Goal: Information Seeking & Learning: Learn about a topic

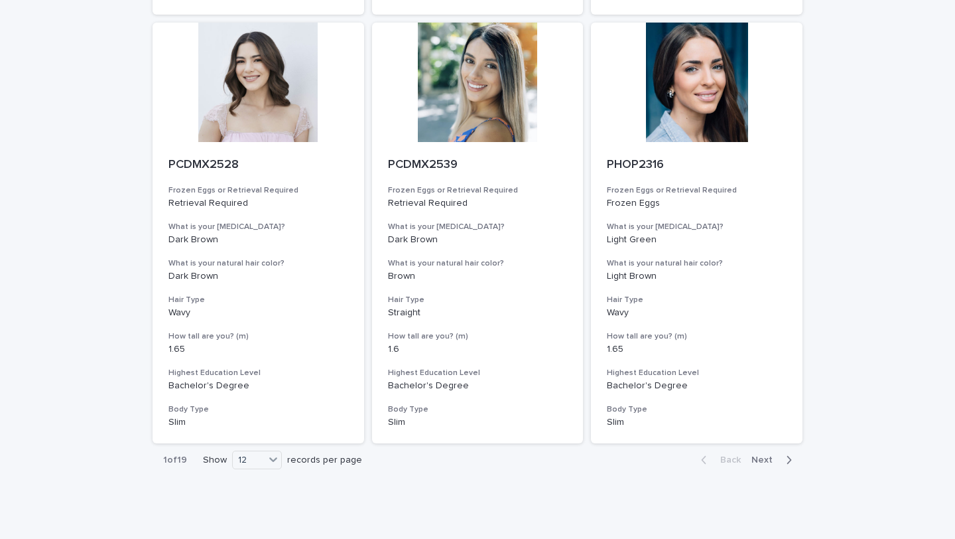
scroll to position [1445, 0]
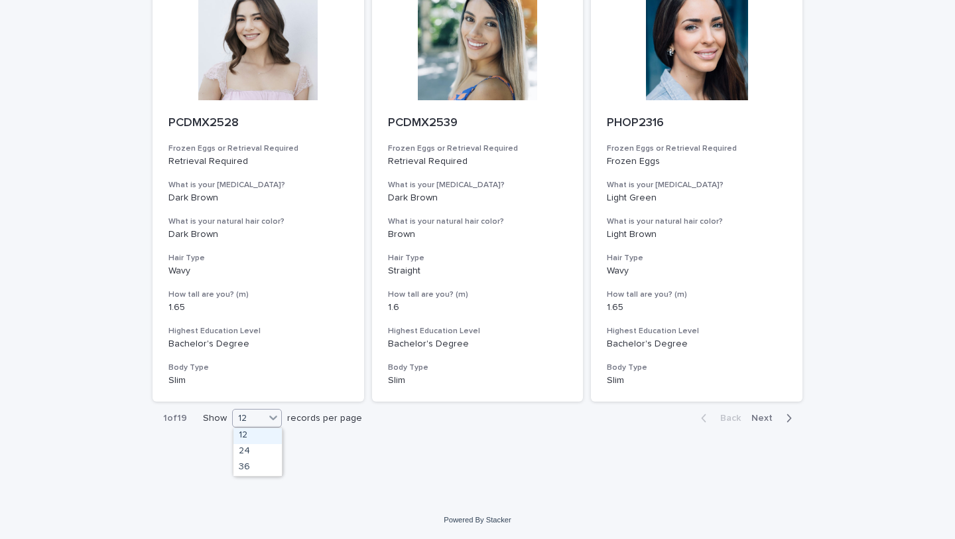
click at [250, 417] on div "12" at bounding box center [249, 418] width 32 height 14
click at [251, 464] on div "36" at bounding box center [258, 468] width 48 height 16
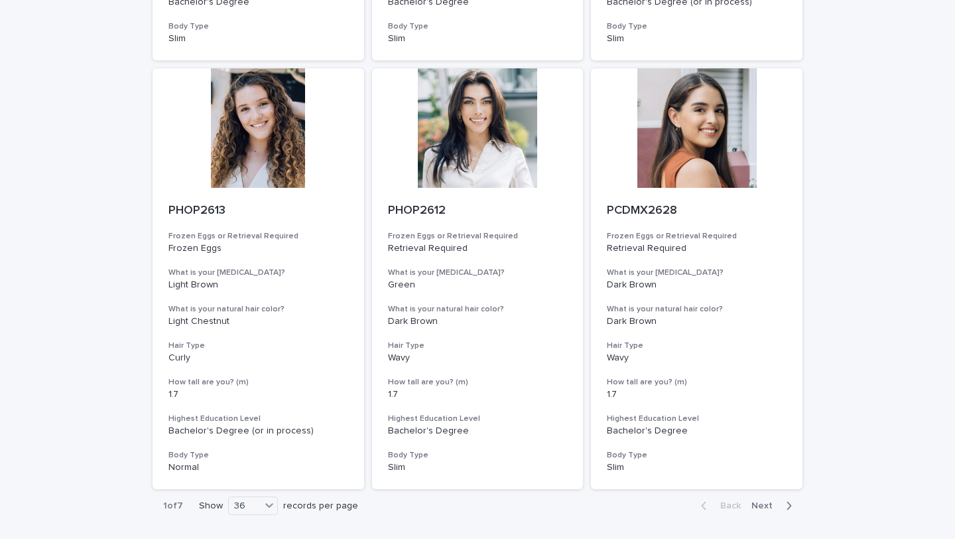
scroll to position [4876, 0]
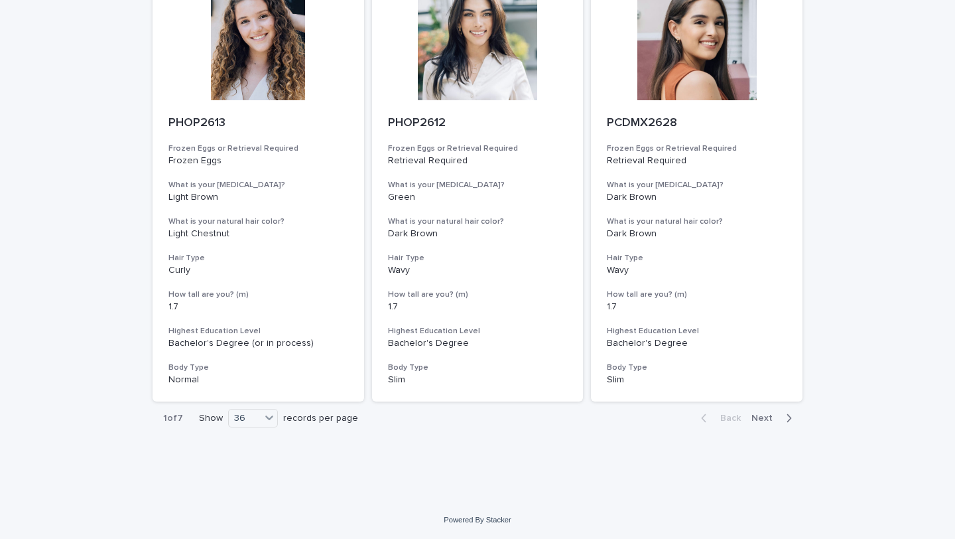
click at [774, 421] on span "Next" at bounding box center [766, 417] width 29 height 9
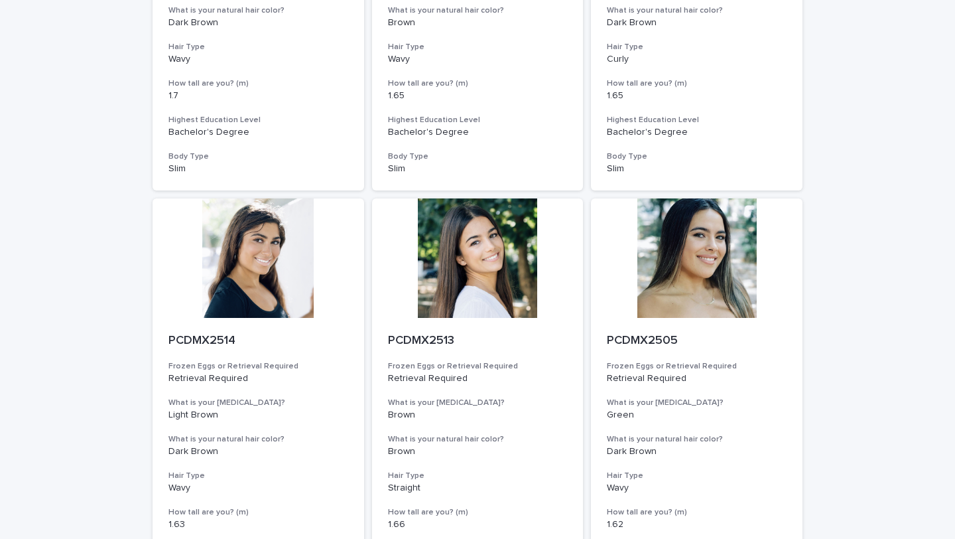
scroll to position [4876, 0]
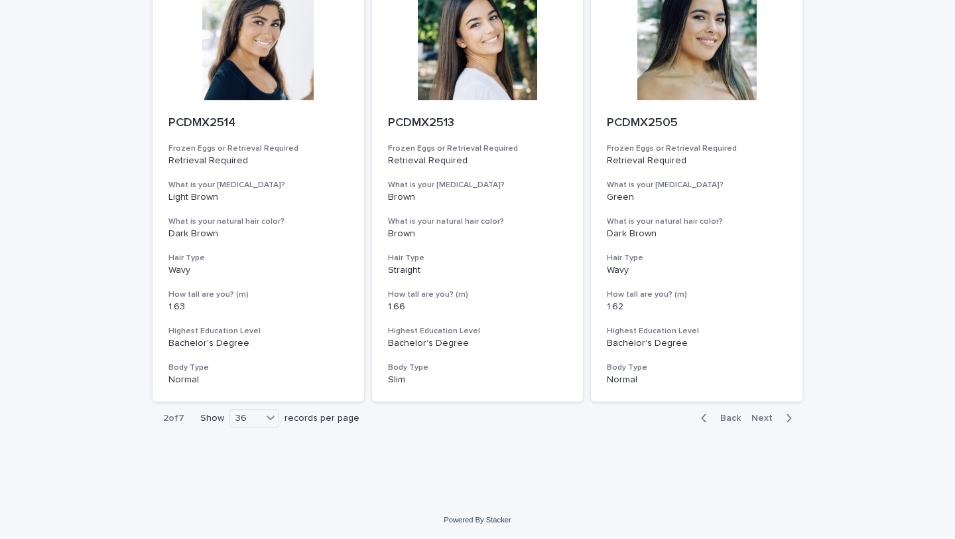
click at [775, 419] on span "Next" at bounding box center [766, 417] width 29 height 9
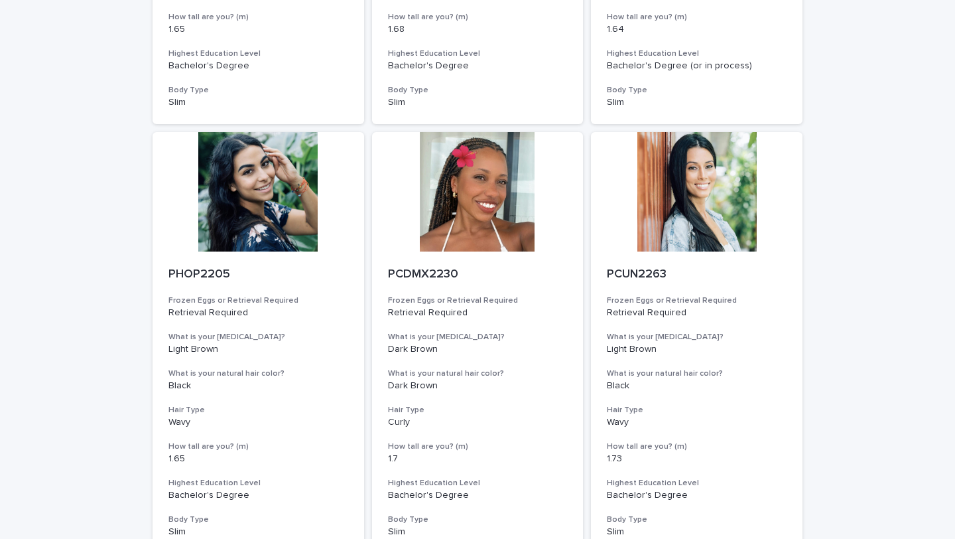
scroll to position [4280, 0]
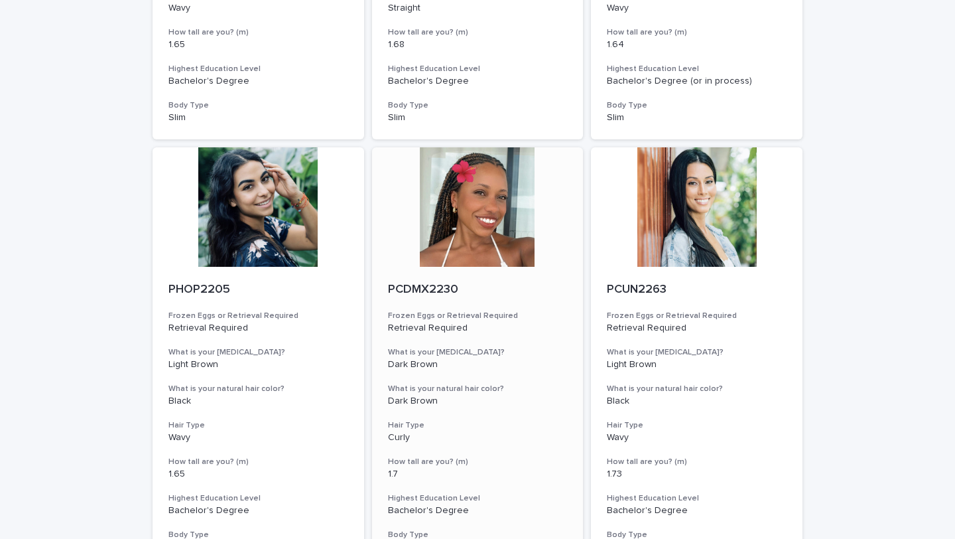
click at [493, 237] on div at bounding box center [478, 206] width 212 height 119
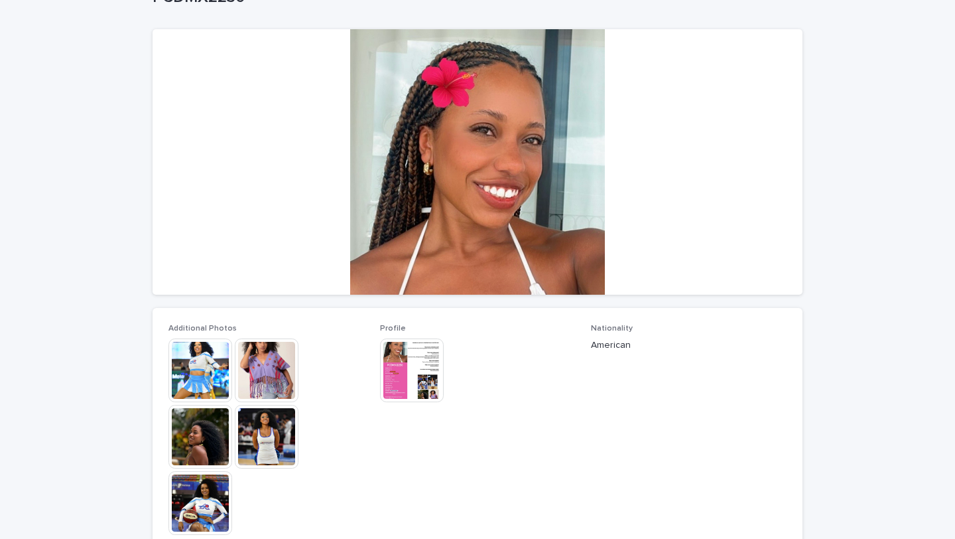
scroll to position [114, 0]
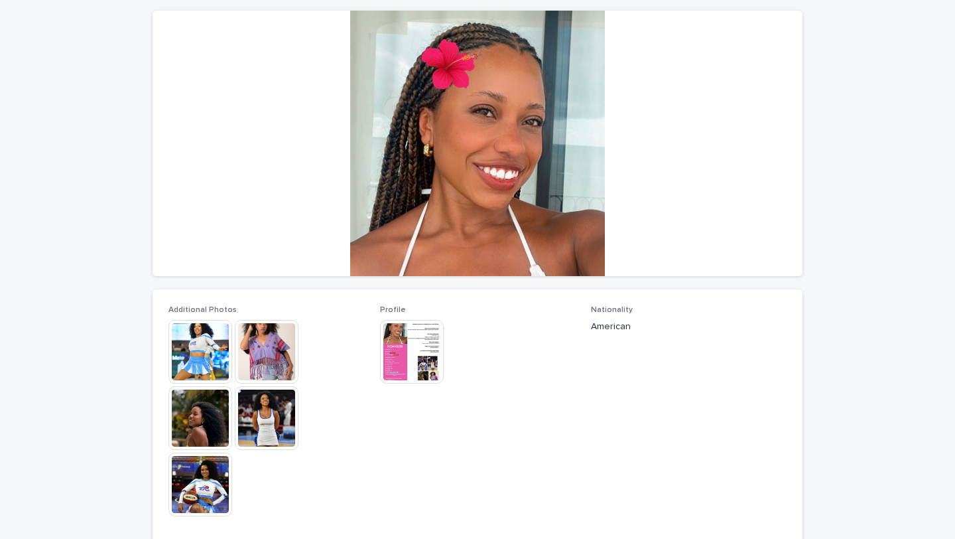
click at [263, 427] on img at bounding box center [267, 418] width 64 height 64
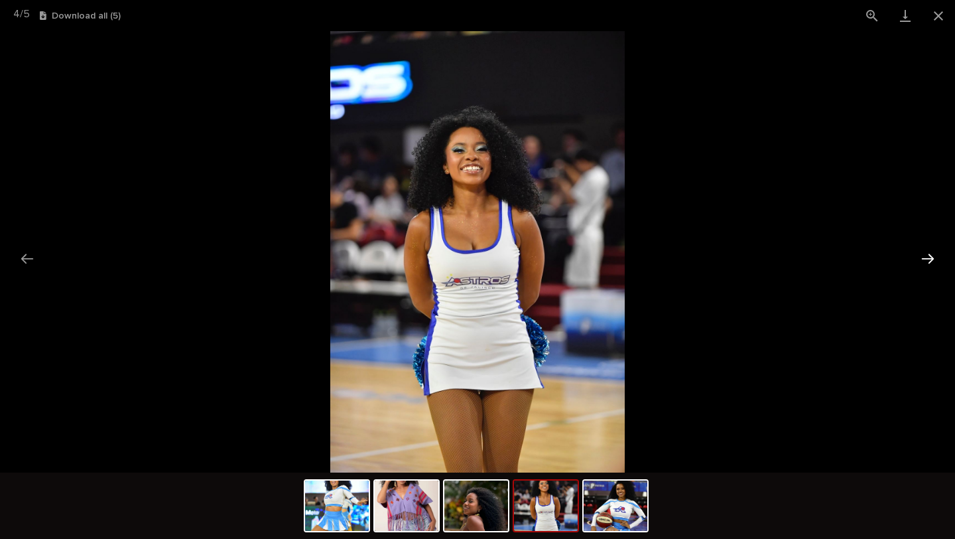
click at [929, 264] on button "Next slide" at bounding box center [928, 258] width 28 height 26
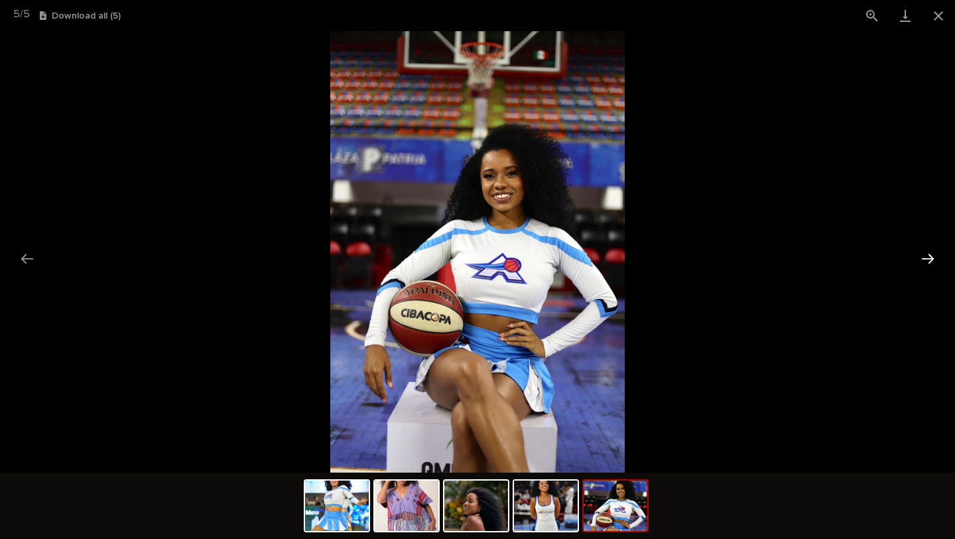
click at [929, 264] on button "Next slide" at bounding box center [928, 258] width 28 height 26
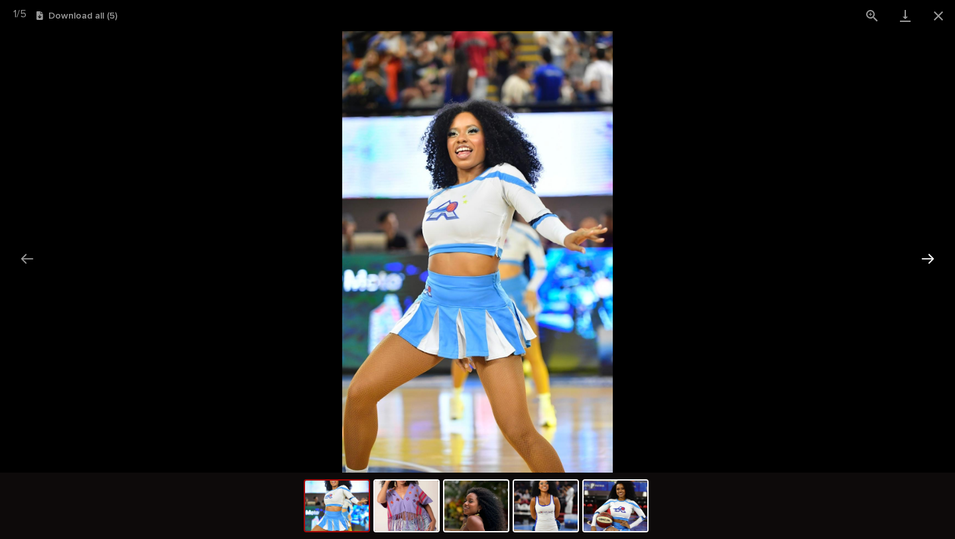
click at [929, 264] on button "Next slide" at bounding box center [928, 258] width 28 height 26
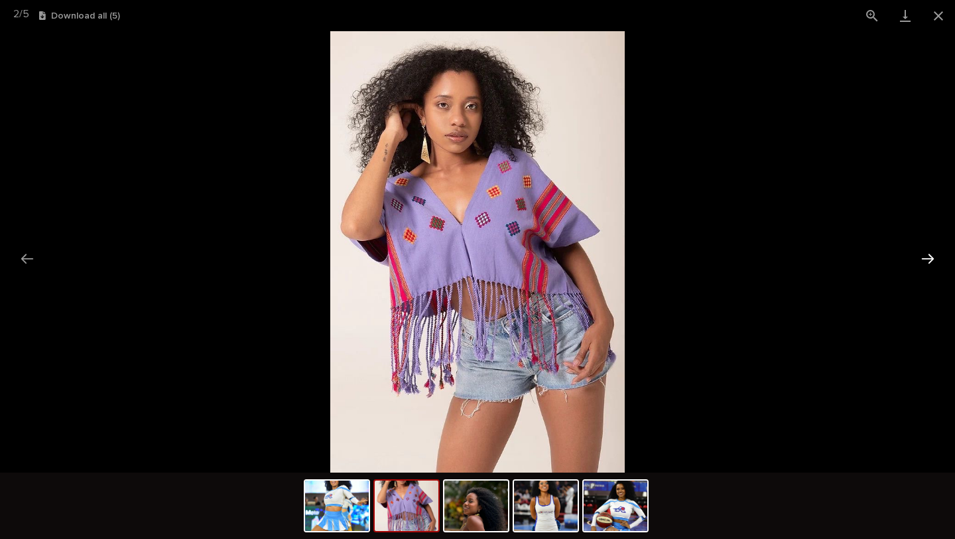
click at [929, 264] on button "Next slide" at bounding box center [928, 258] width 28 height 26
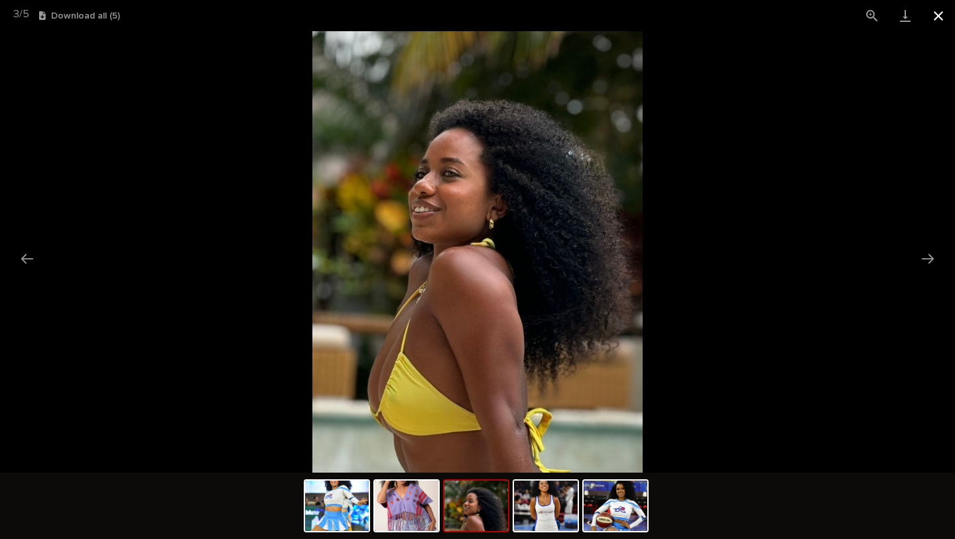
click at [933, 19] on button "Close gallery" at bounding box center [938, 15] width 33 height 31
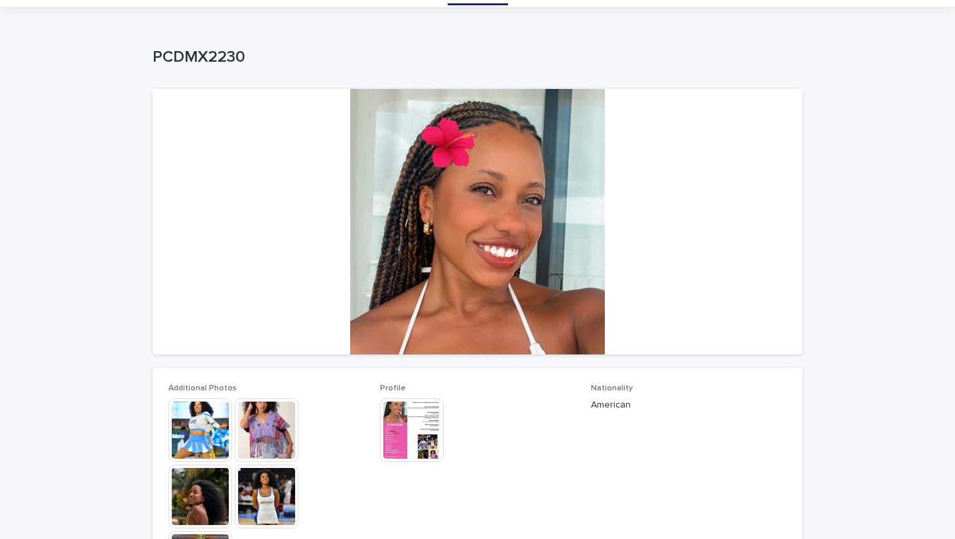
scroll to position [0, 0]
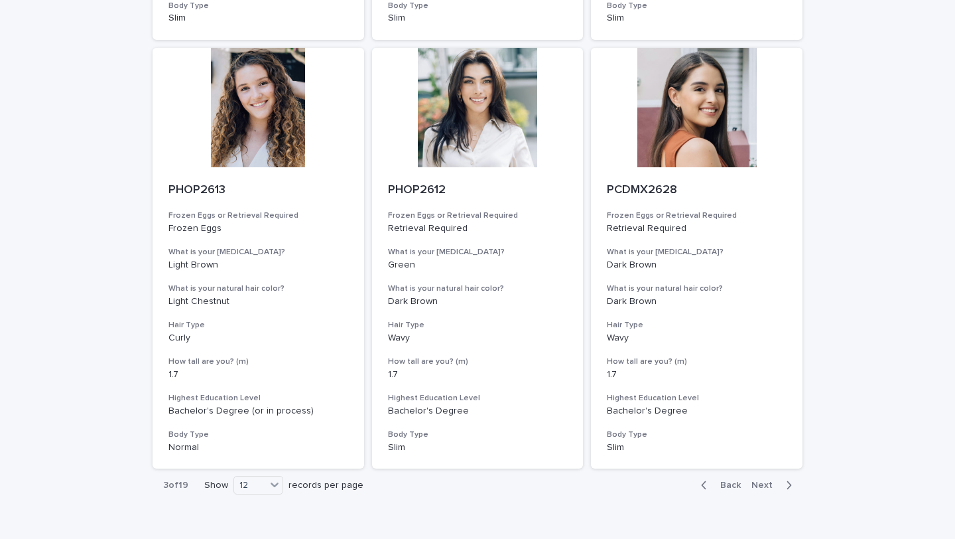
scroll to position [1445, 0]
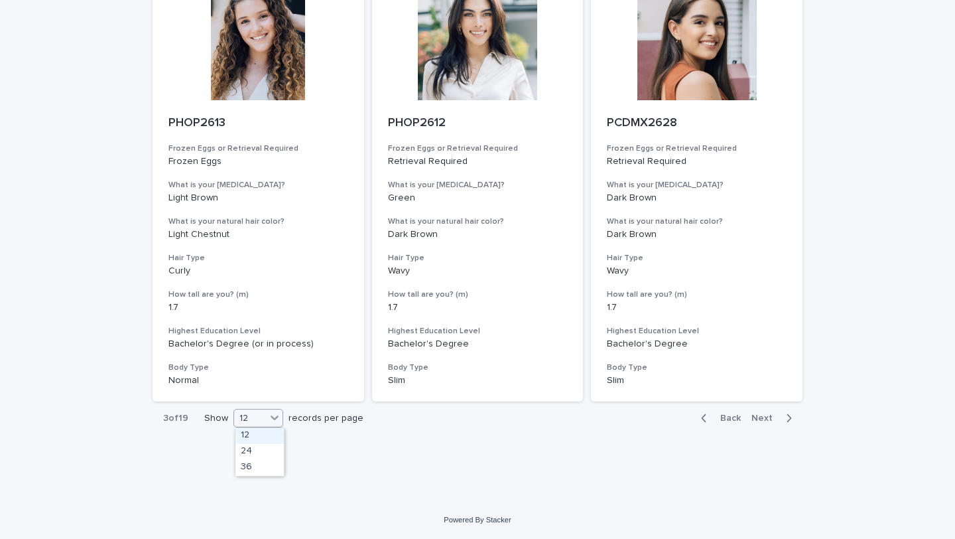
click at [269, 413] on icon at bounding box center [274, 417] width 13 height 13
click at [254, 464] on div "36" at bounding box center [259, 468] width 48 height 16
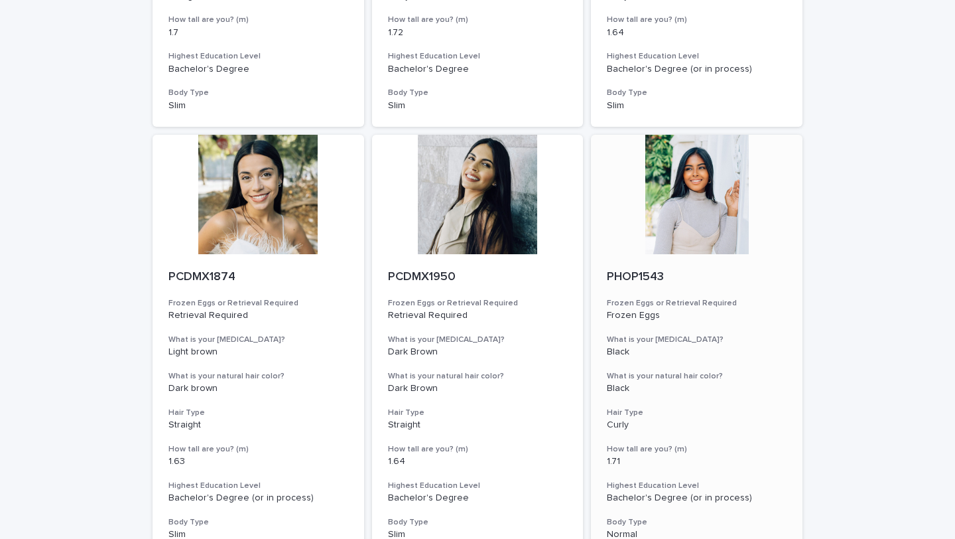
scroll to position [1732, 0]
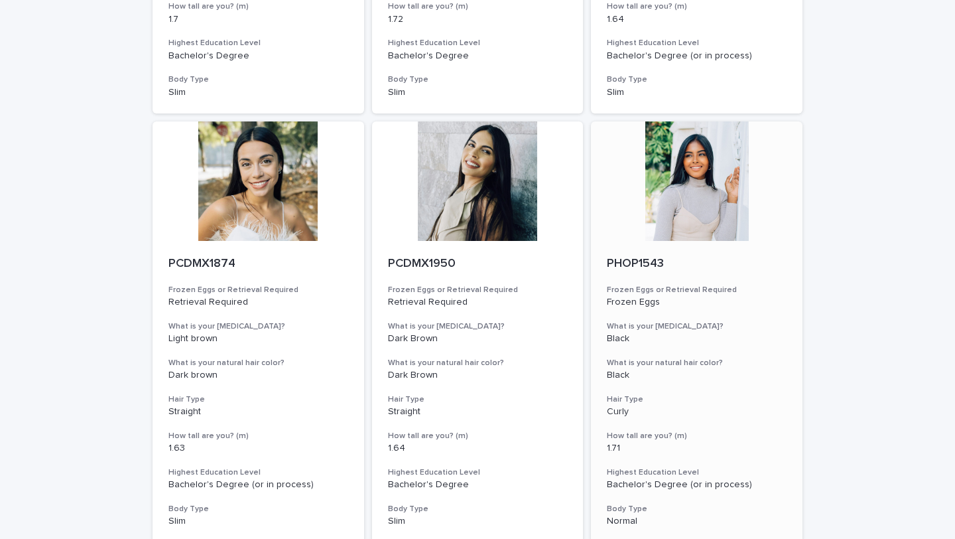
click at [688, 212] on div at bounding box center [697, 180] width 212 height 119
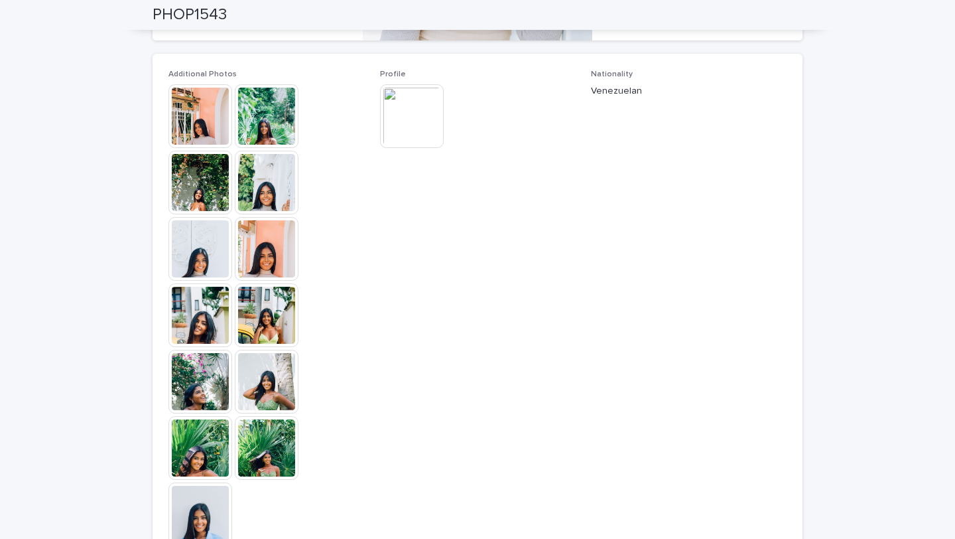
scroll to position [407, 0]
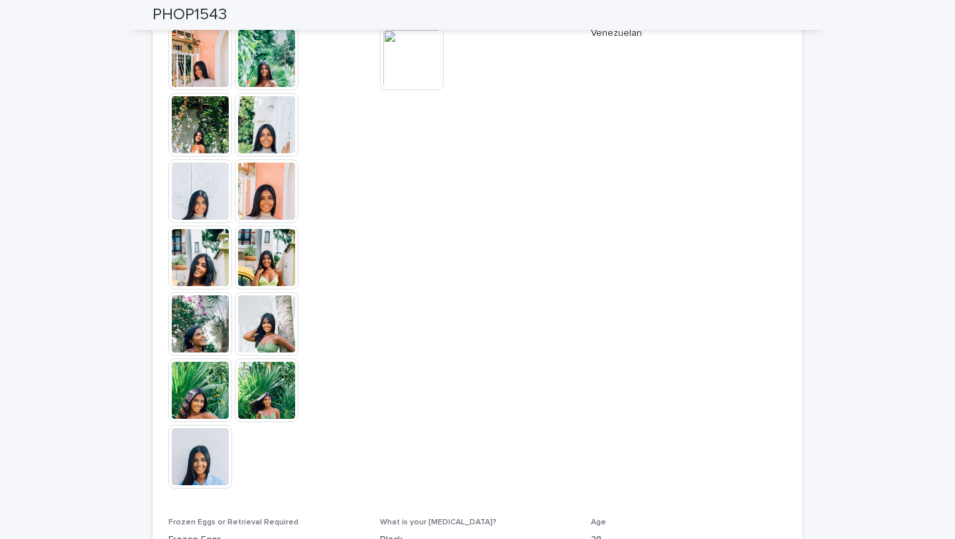
click at [203, 469] on img at bounding box center [200, 457] width 64 height 64
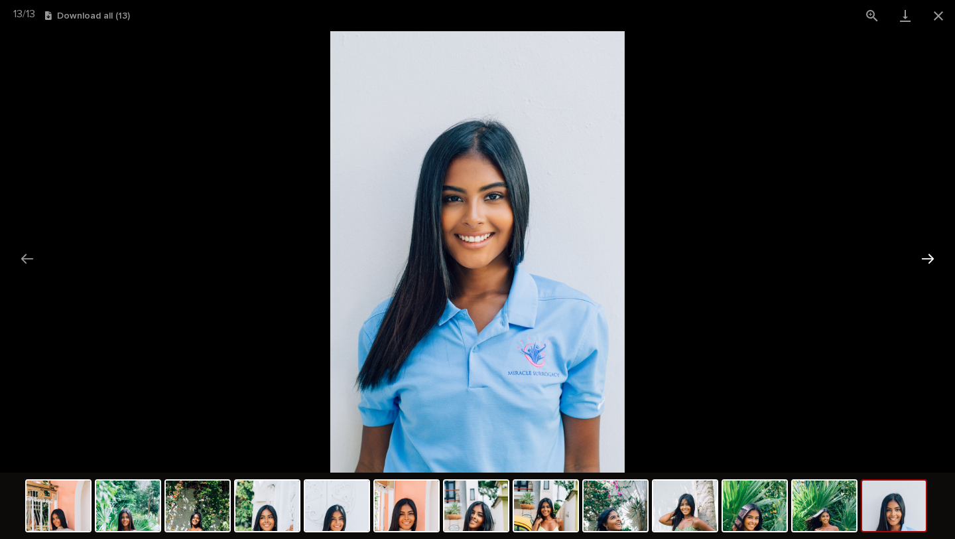
click at [928, 260] on button "Next slide" at bounding box center [928, 258] width 28 height 26
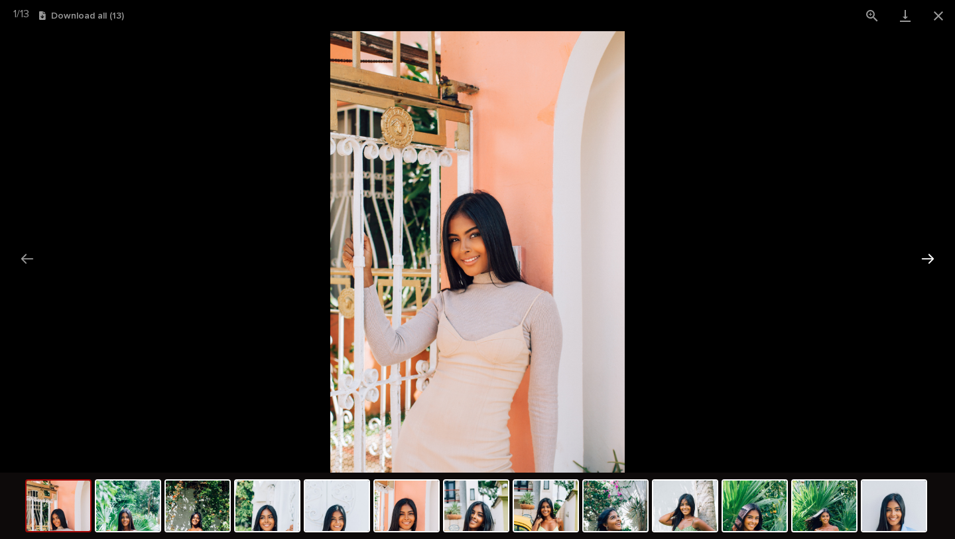
click at [928, 260] on button "Next slide" at bounding box center [928, 258] width 28 height 26
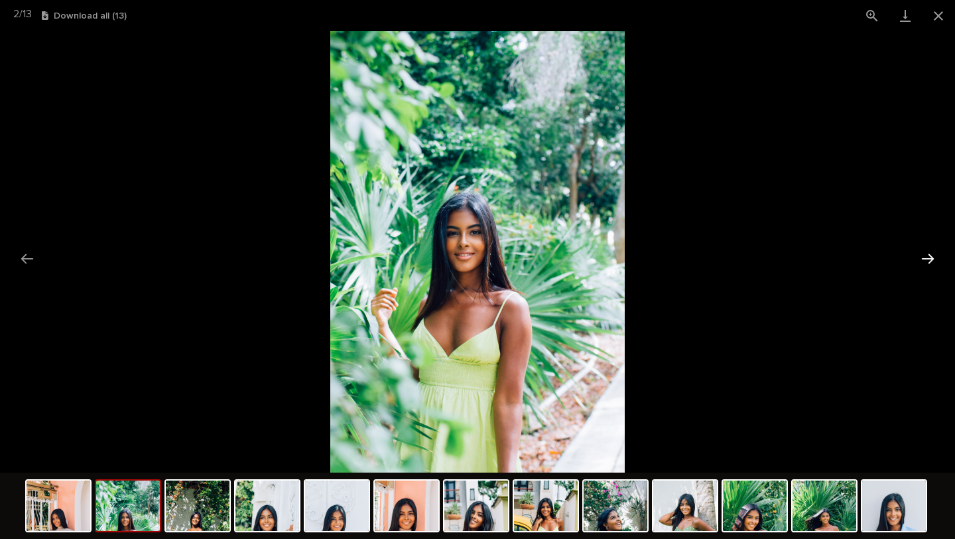
click at [928, 260] on button "Next slide" at bounding box center [928, 258] width 28 height 26
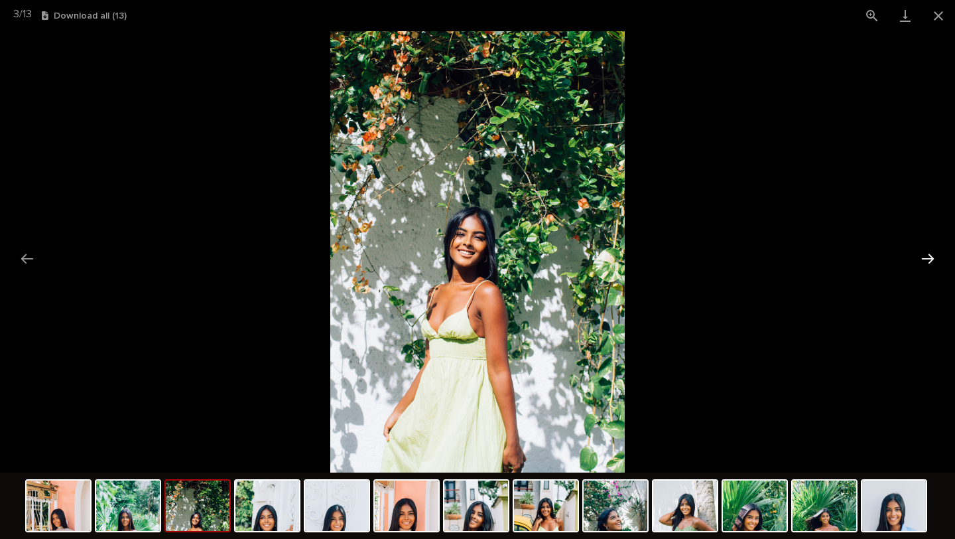
click at [928, 260] on button "Next slide" at bounding box center [928, 258] width 28 height 26
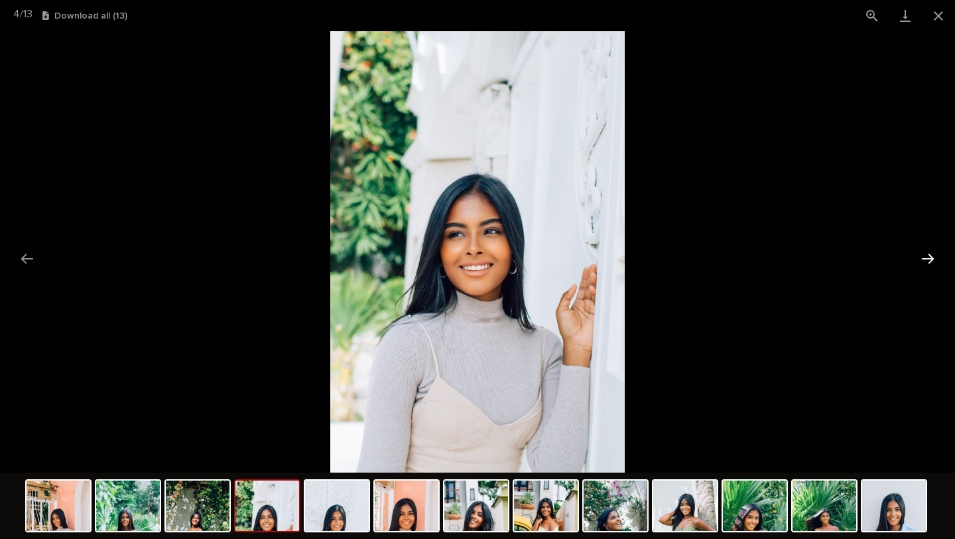
click at [928, 260] on button "Next slide" at bounding box center [928, 258] width 28 height 26
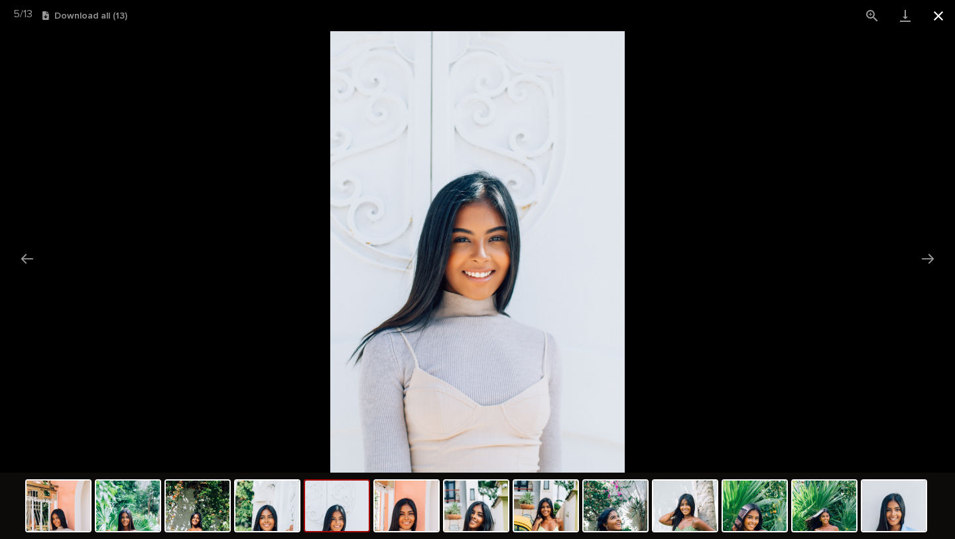
click at [936, 14] on button "Close gallery" at bounding box center [938, 15] width 33 height 31
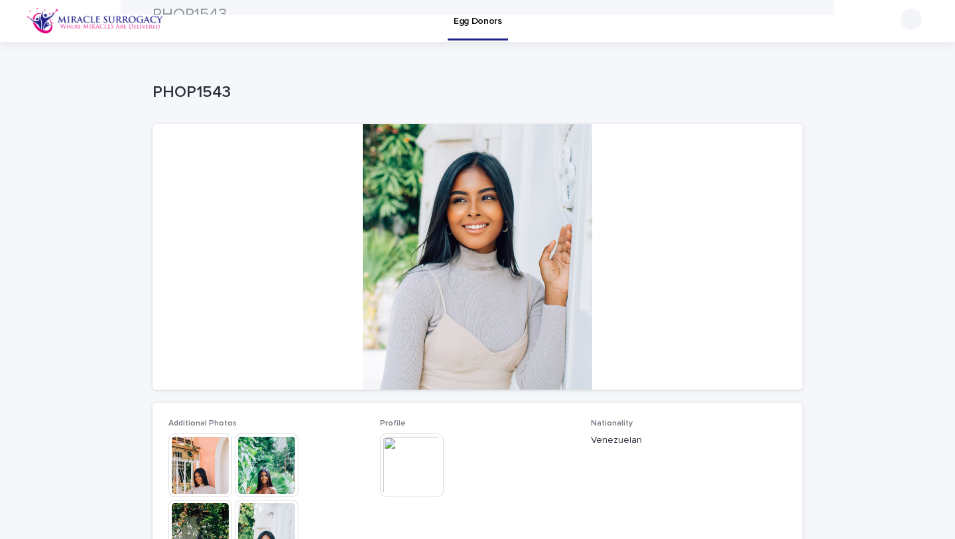
scroll to position [0, 0]
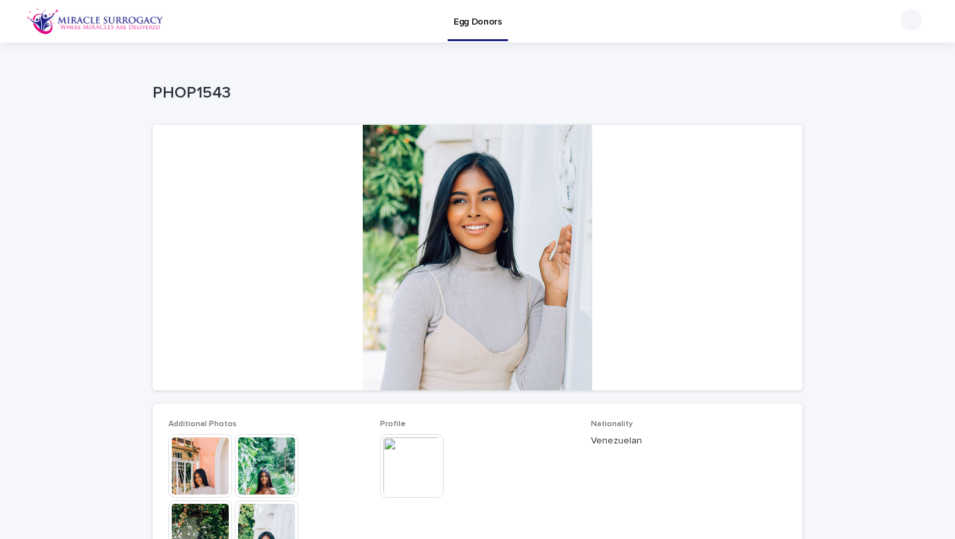
click at [399, 459] on img at bounding box center [412, 466] width 64 height 64
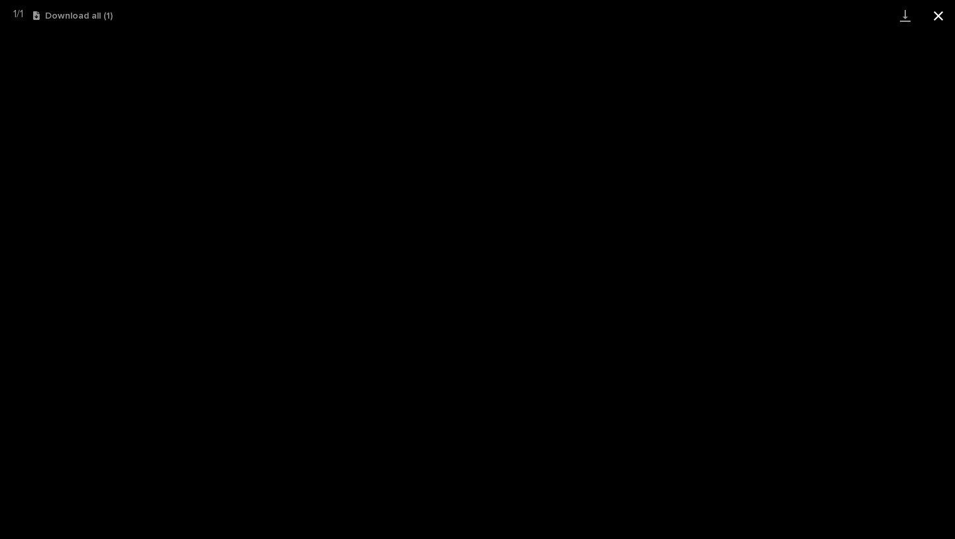
click at [937, 23] on button "Close gallery" at bounding box center [938, 15] width 33 height 31
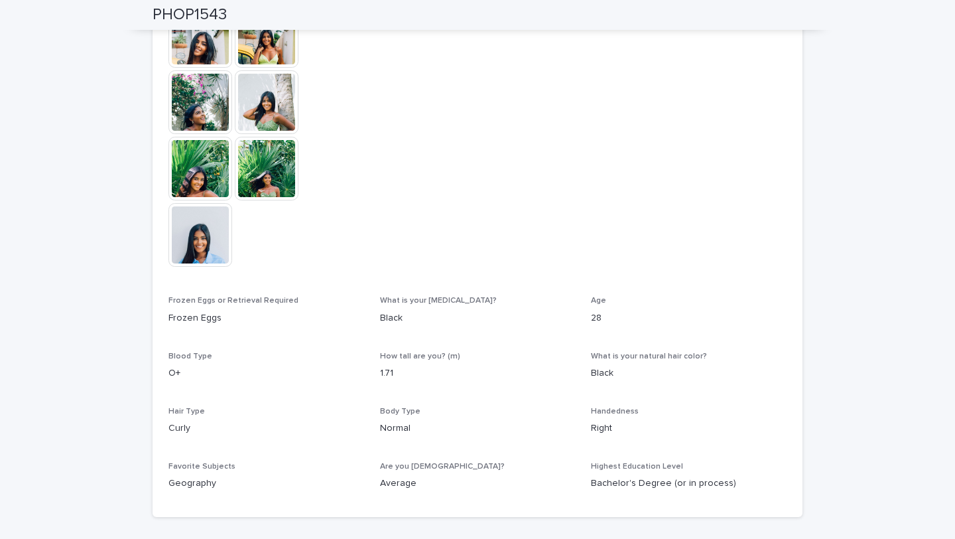
scroll to position [722, 0]
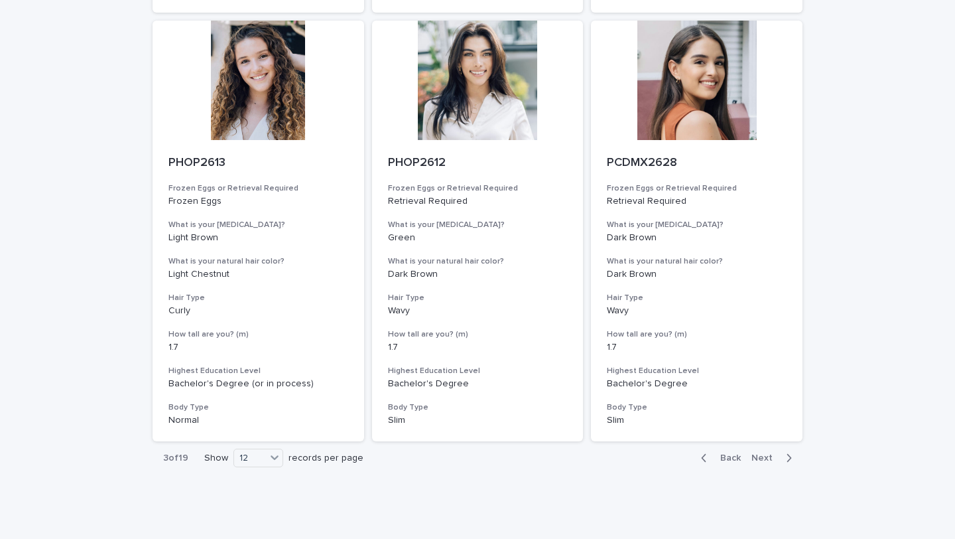
scroll to position [1445, 0]
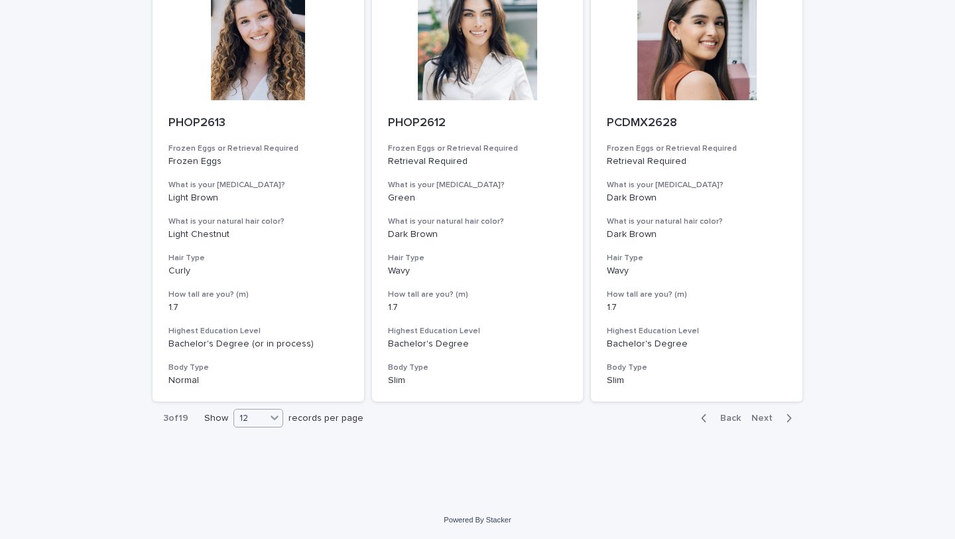
click at [281, 419] on icon at bounding box center [274, 417] width 13 height 13
click at [254, 462] on div "36" at bounding box center [259, 468] width 48 height 16
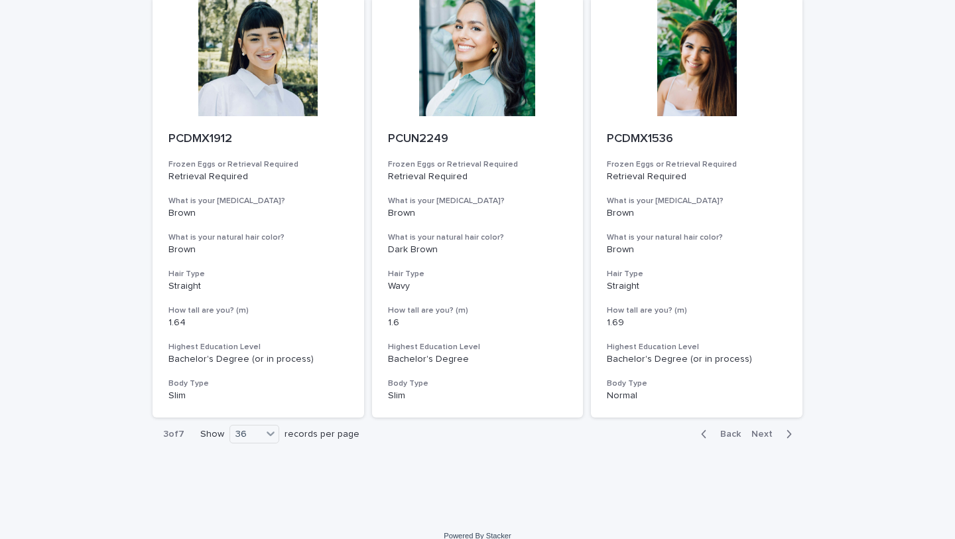
scroll to position [4876, 0]
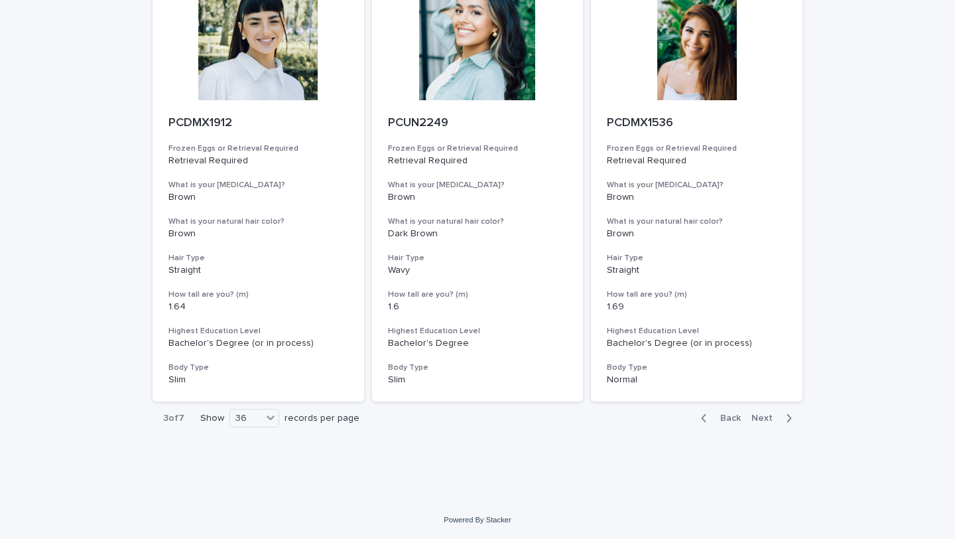
click at [766, 416] on span "Next" at bounding box center [766, 417] width 29 height 9
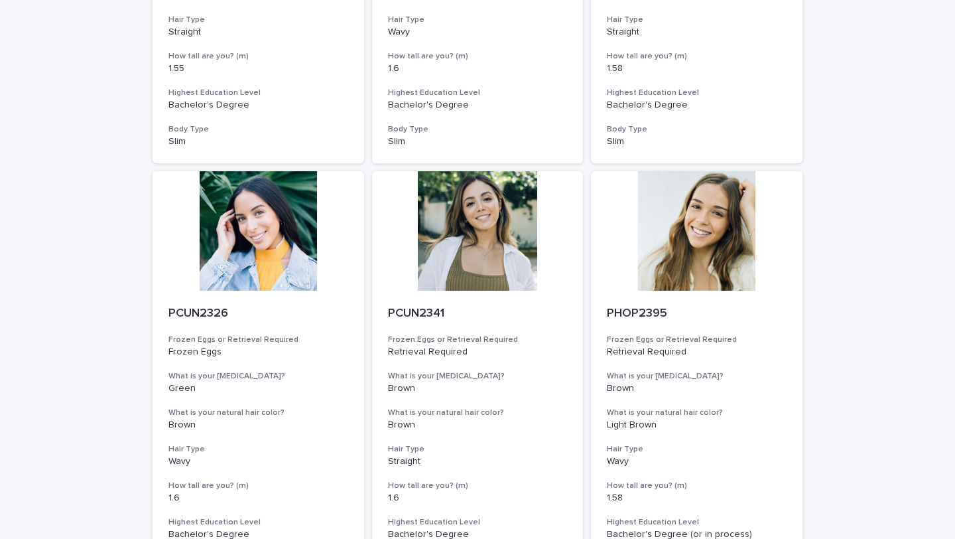
scroll to position [830, 0]
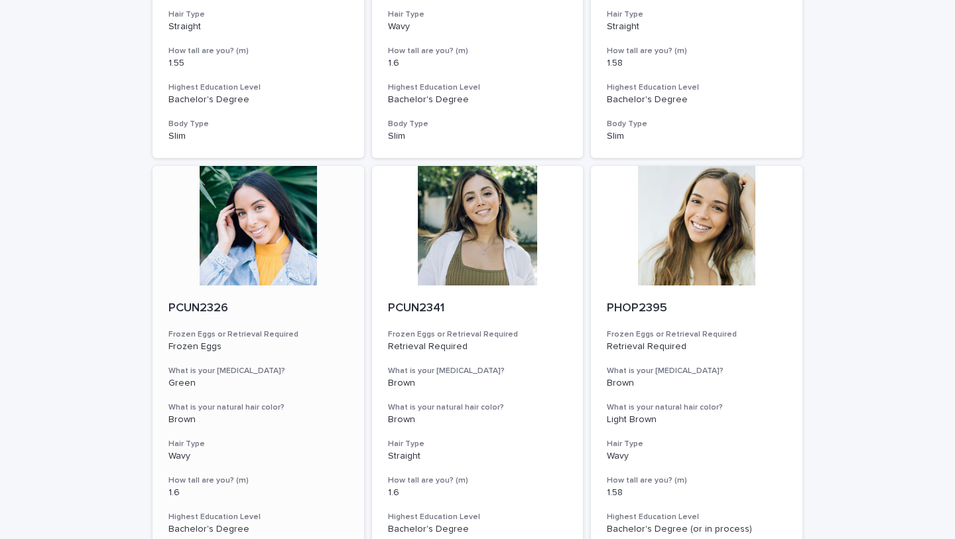
click at [265, 247] on div at bounding box center [259, 225] width 212 height 119
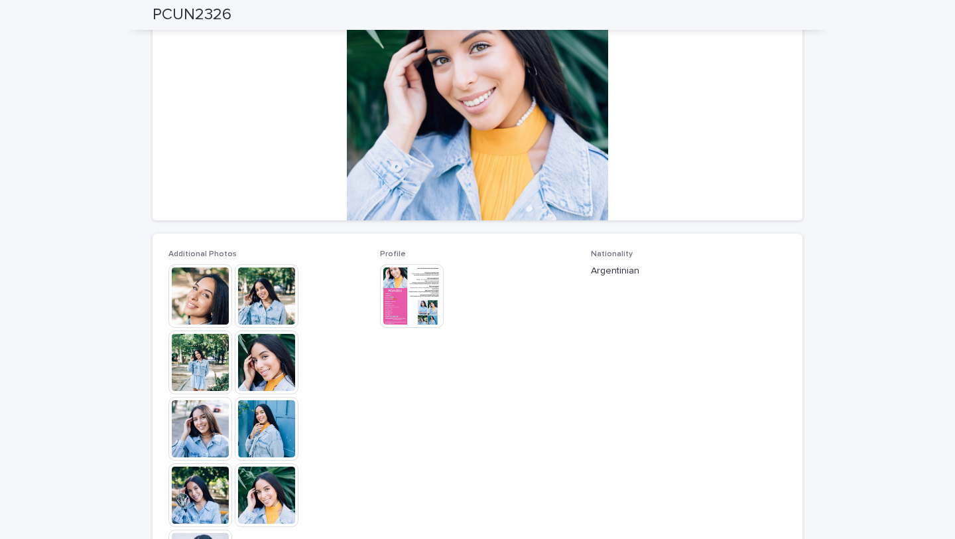
scroll to position [172, 0]
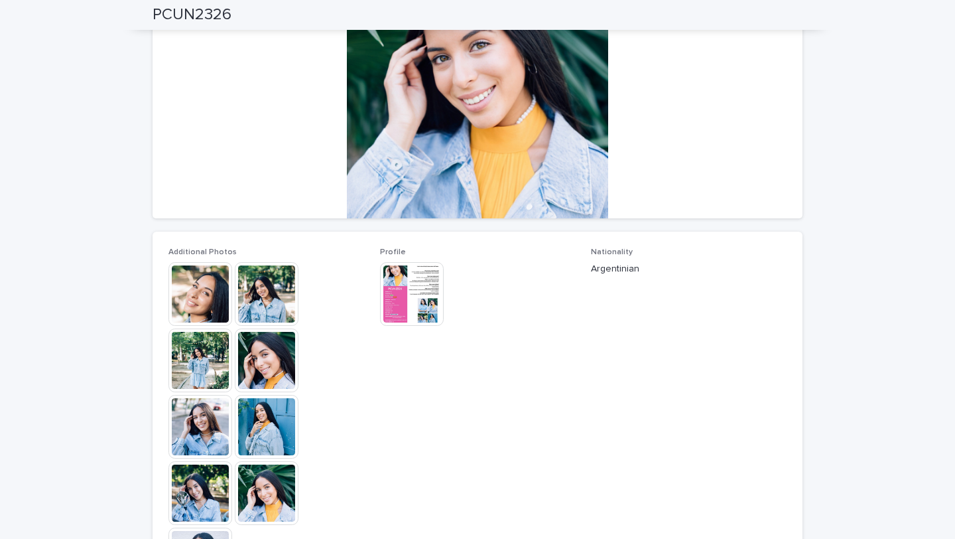
click at [263, 357] on img at bounding box center [267, 360] width 64 height 64
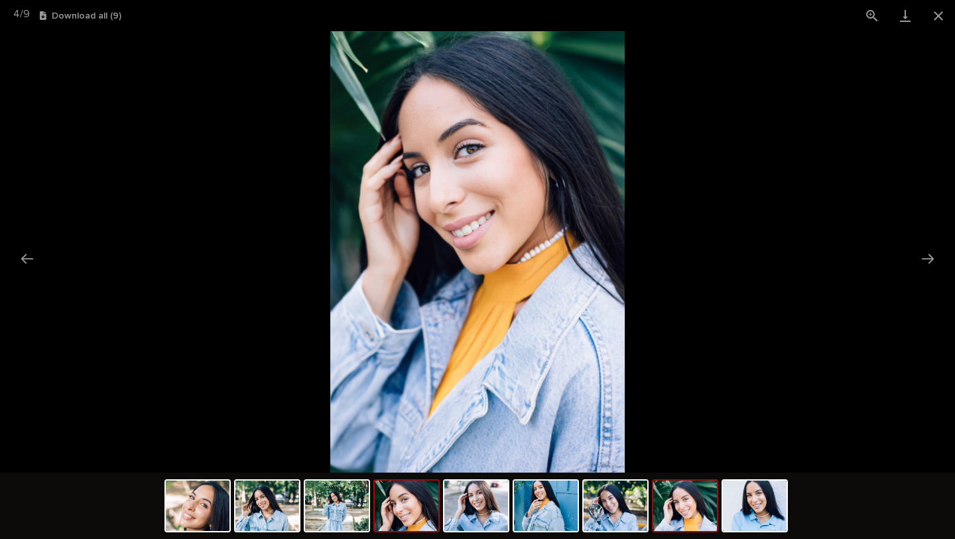
click at [688, 496] on img at bounding box center [685, 505] width 64 height 50
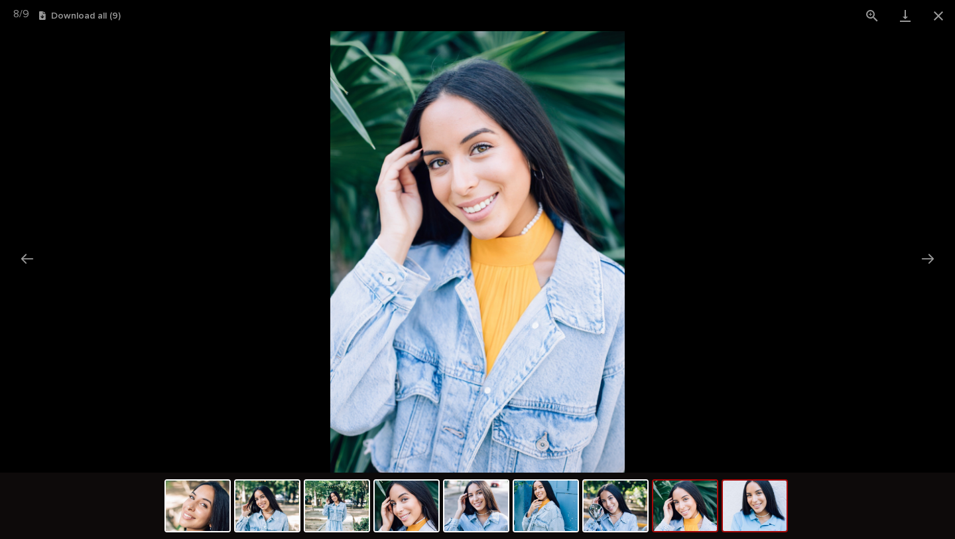
click at [757, 499] on img at bounding box center [755, 505] width 64 height 50
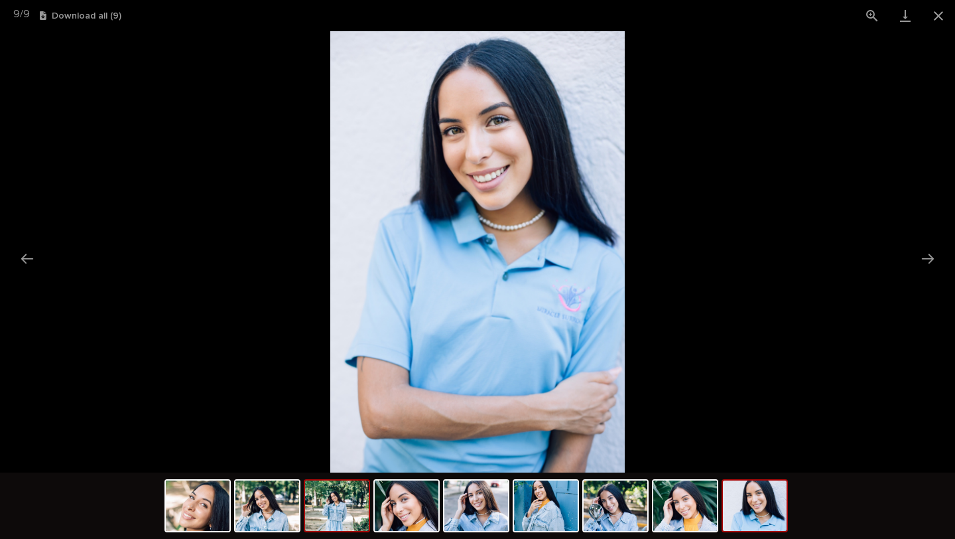
click at [333, 523] on img at bounding box center [337, 505] width 64 height 50
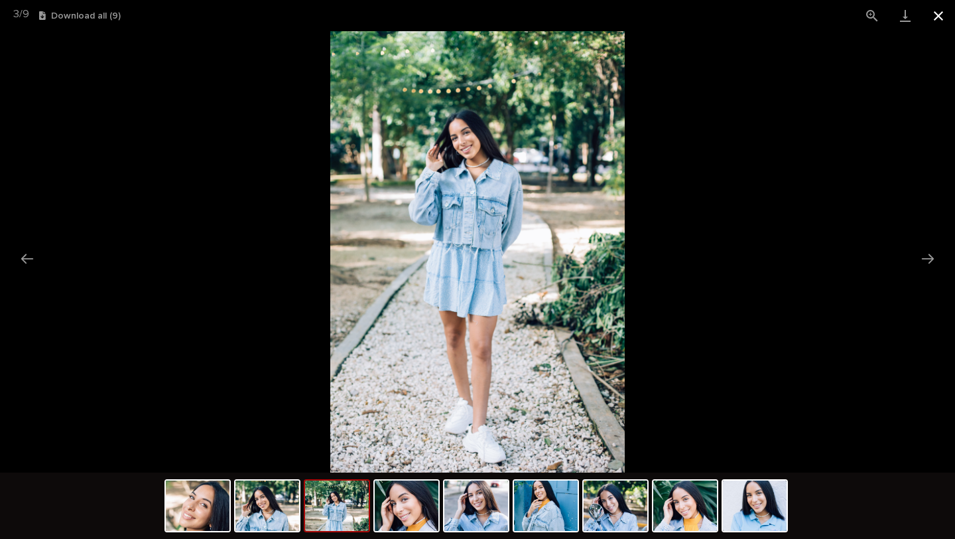
click at [938, 18] on button "Close gallery" at bounding box center [938, 15] width 33 height 31
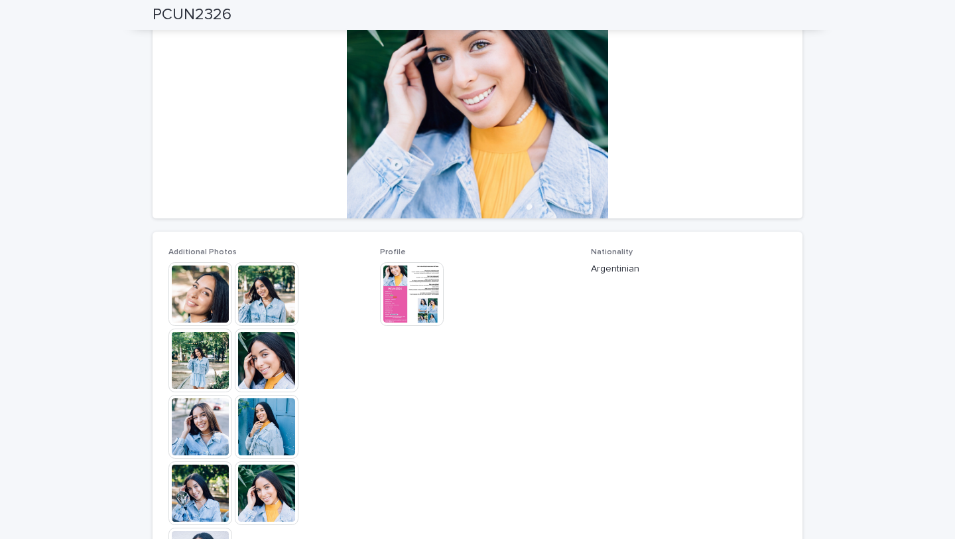
click at [399, 302] on img at bounding box center [412, 294] width 64 height 64
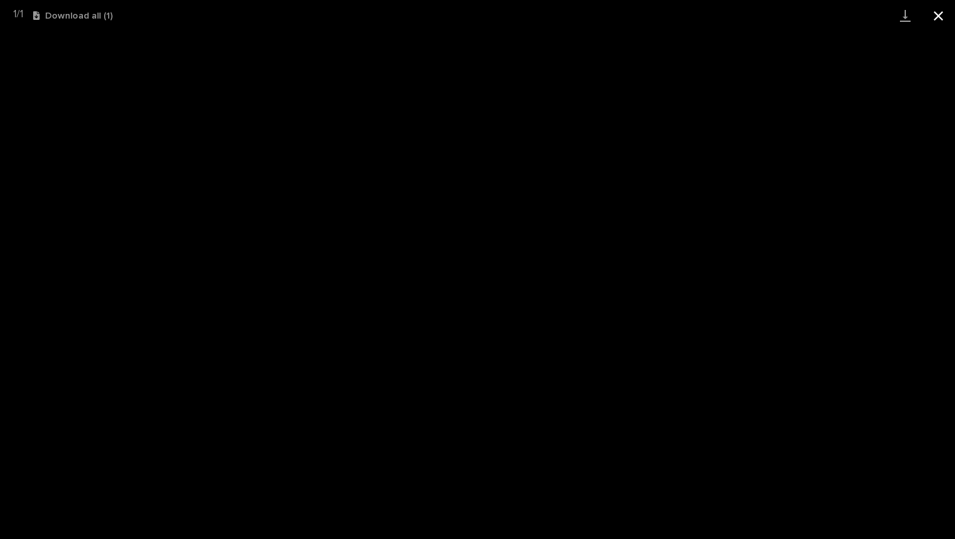
click at [940, 16] on button "Close gallery" at bounding box center [938, 15] width 33 height 31
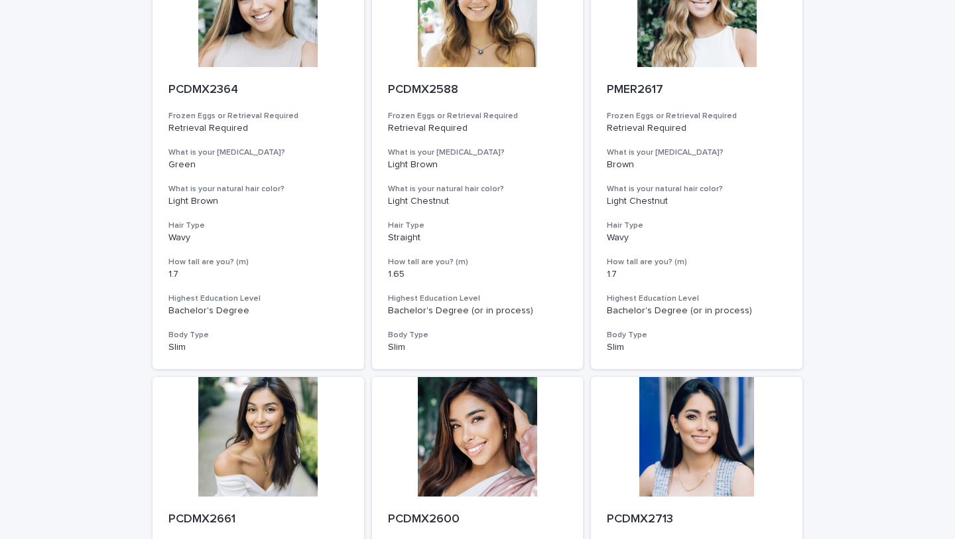
scroll to position [1445, 0]
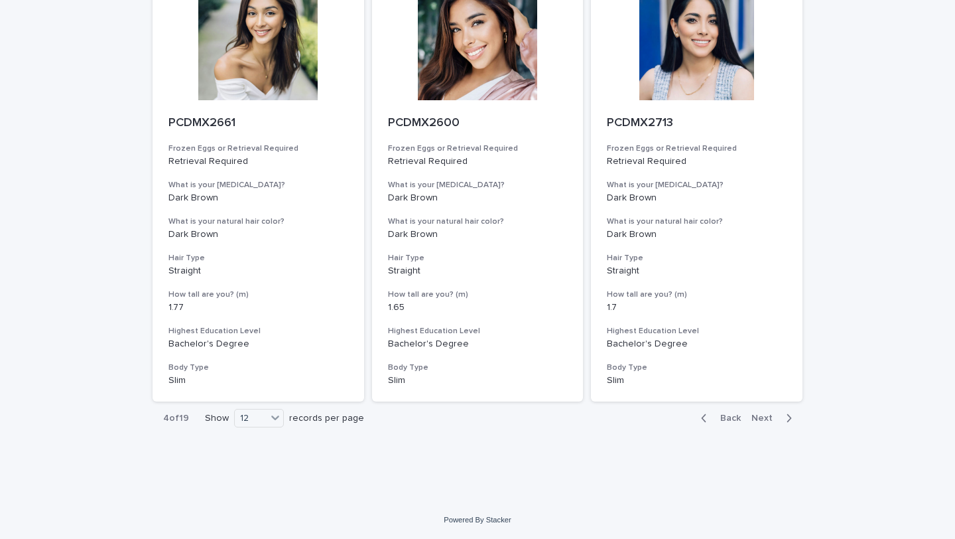
click at [275, 408] on div "4 of 19 Show 12 records per page" at bounding box center [264, 418] width 222 height 33
click at [274, 413] on icon at bounding box center [275, 417] width 13 height 13
click at [258, 463] on div "36" at bounding box center [259, 468] width 48 height 16
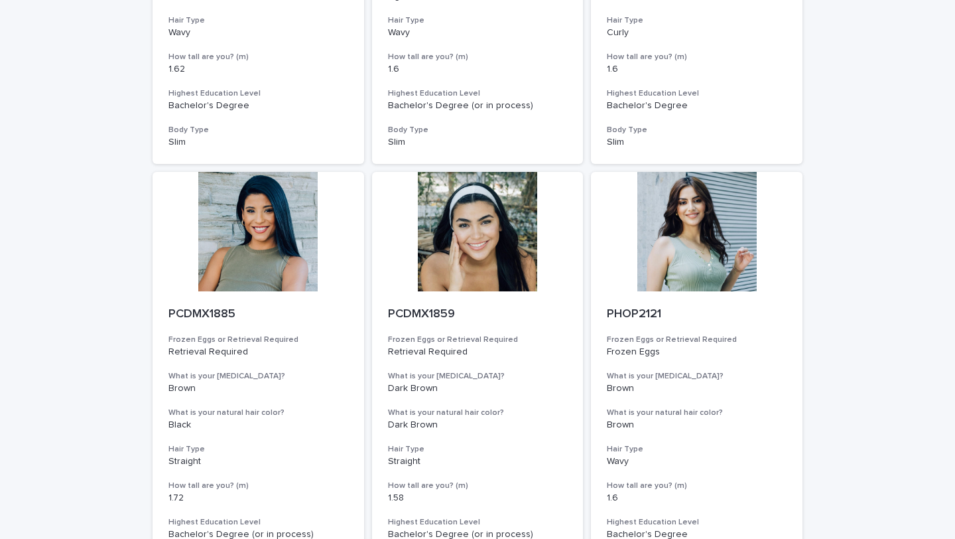
scroll to position [4876, 0]
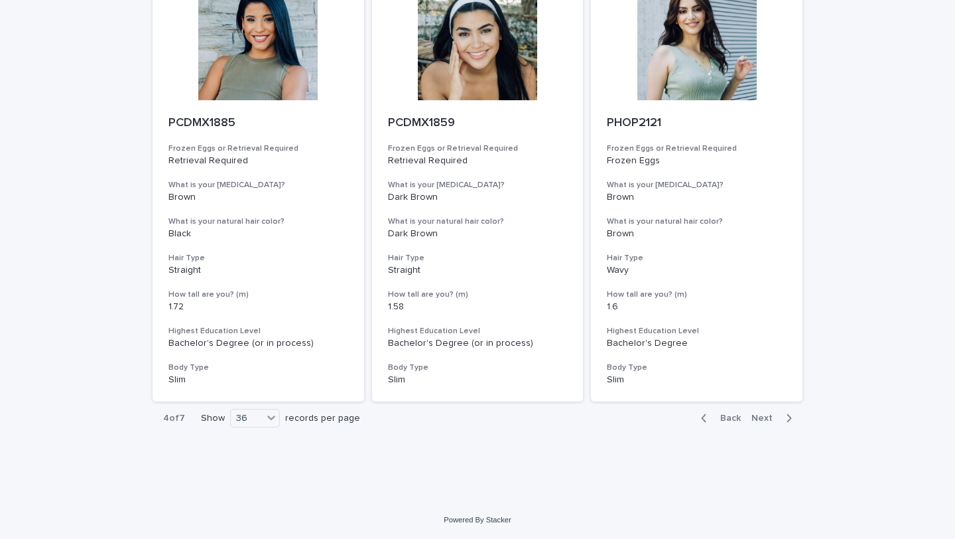
click at [773, 415] on span "Next" at bounding box center [766, 417] width 29 height 9
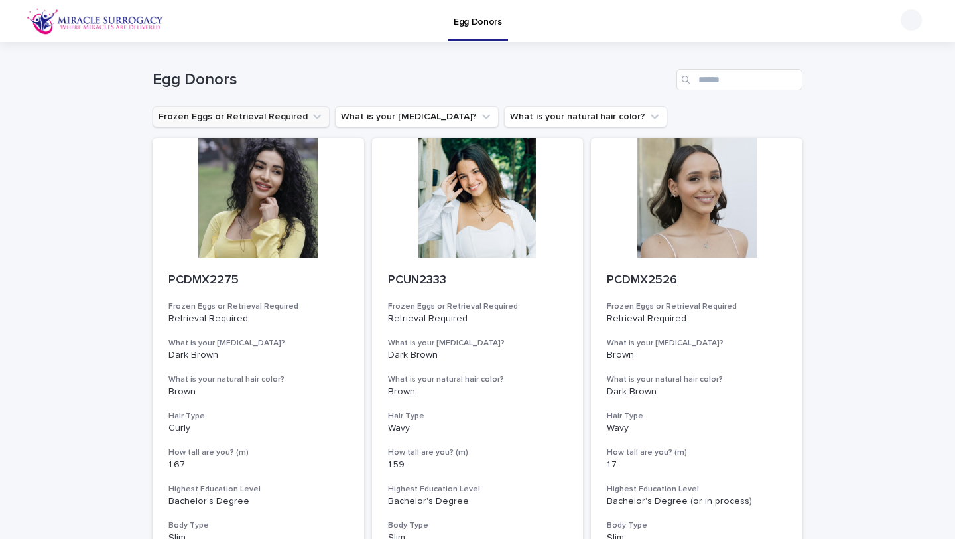
click at [313, 115] on icon "Frozen Eggs or Retrieval Required" at bounding box center [317, 117] width 8 height 5
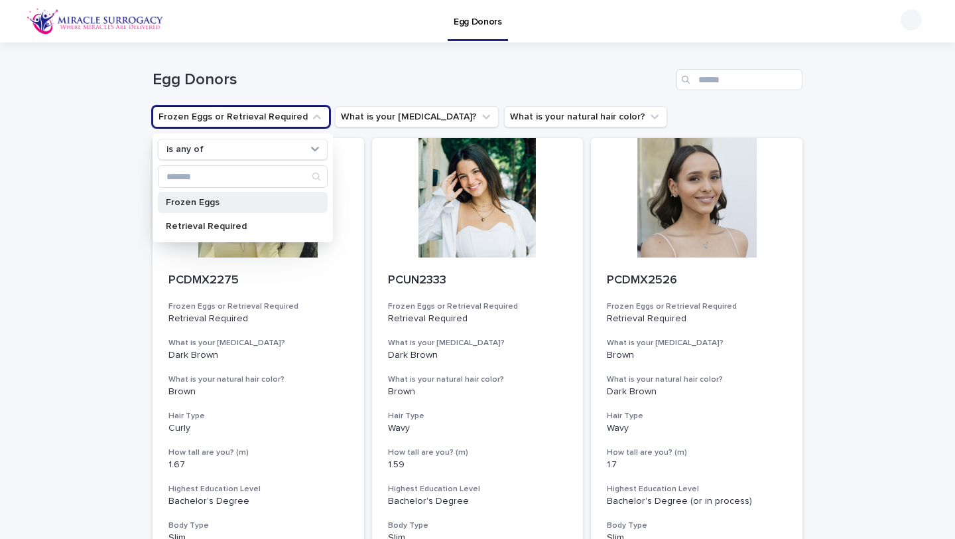
click at [269, 194] on div "Frozen Eggs" at bounding box center [243, 202] width 170 height 21
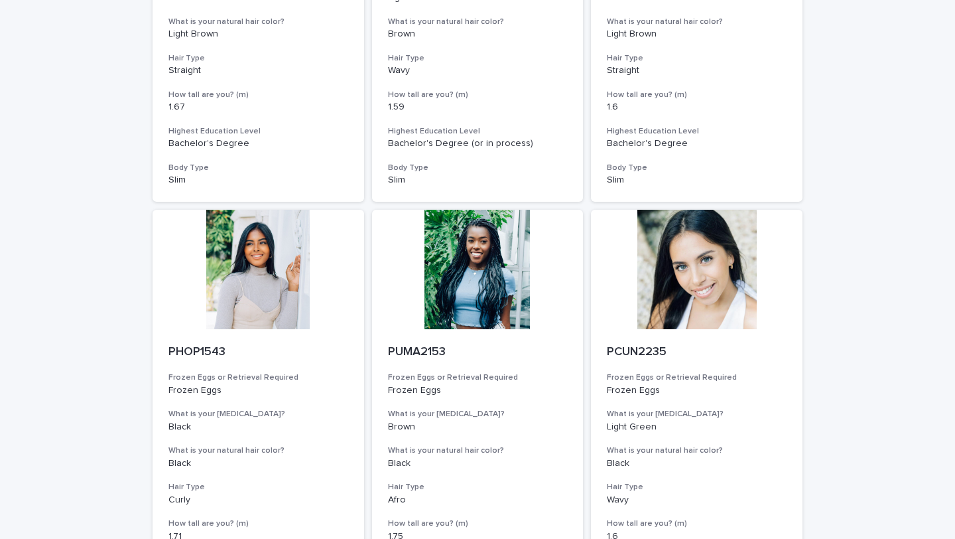
scroll to position [1238, 0]
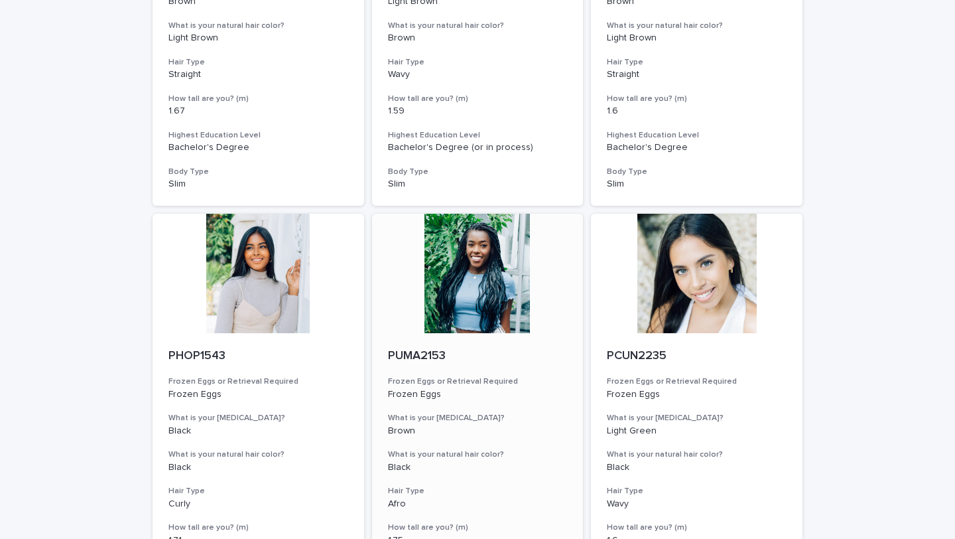
click at [479, 231] on div at bounding box center [478, 273] width 212 height 119
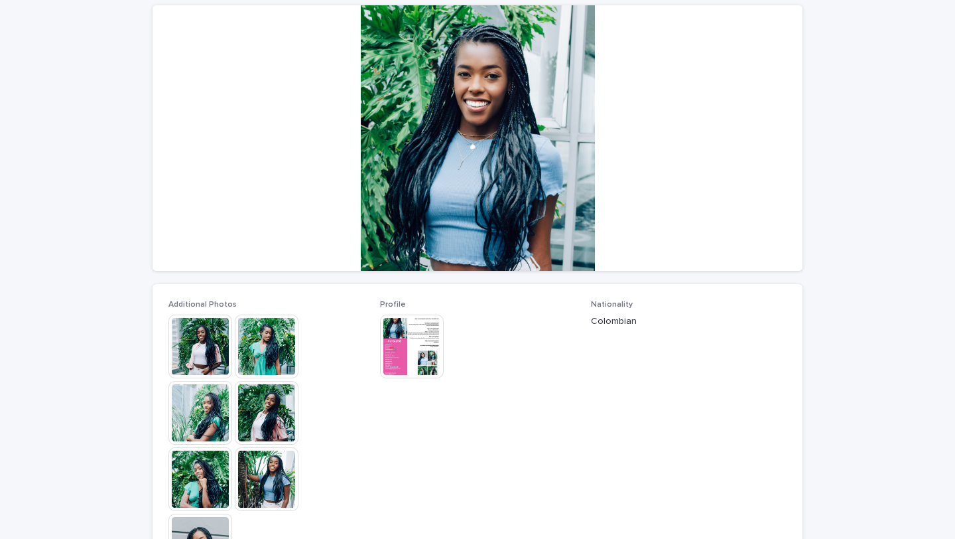
scroll to position [129, 0]
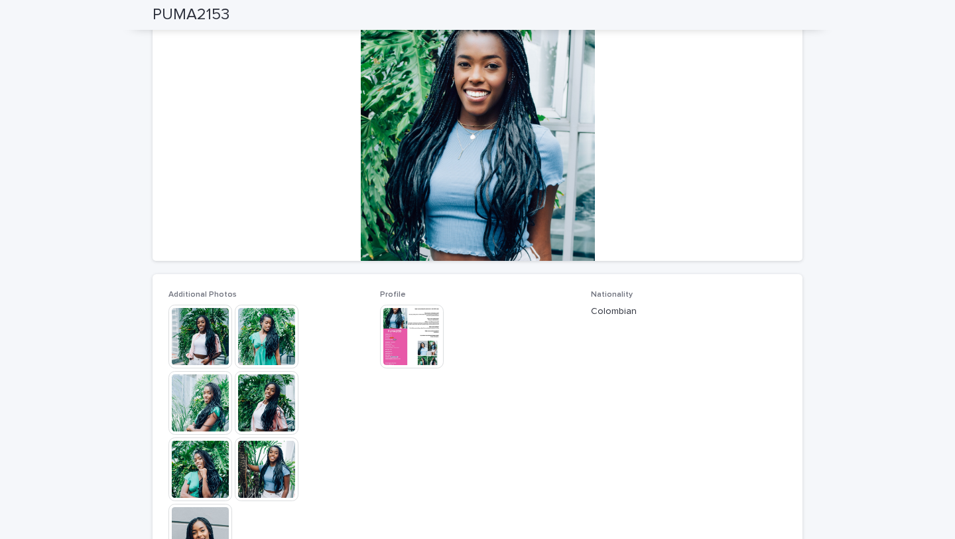
click at [275, 463] on img at bounding box center [267, 469] width 64 height 64
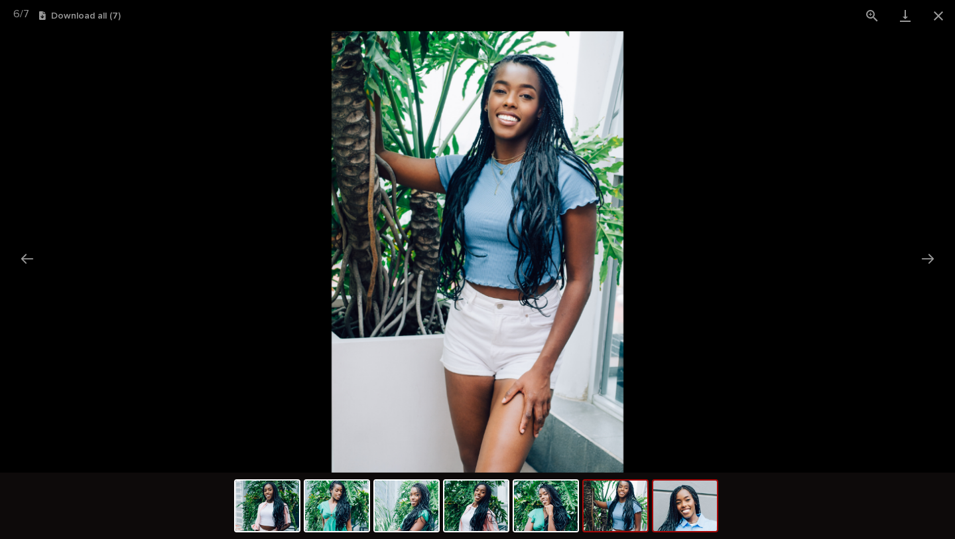
click at [691, 500] on img at bounding box center [685, 505] width 64 height 50
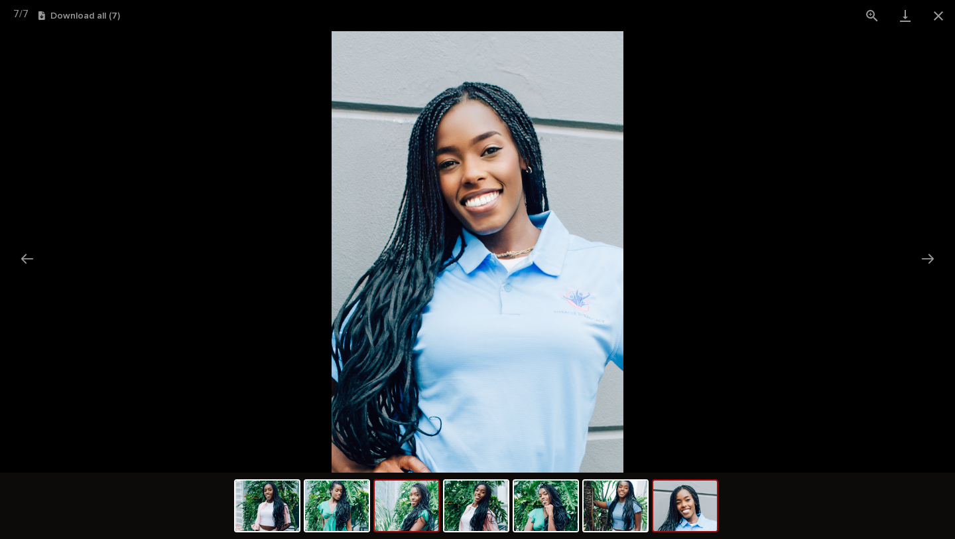
click at [392, 494] on img at bounding box center [407, 505] width 64 height 50
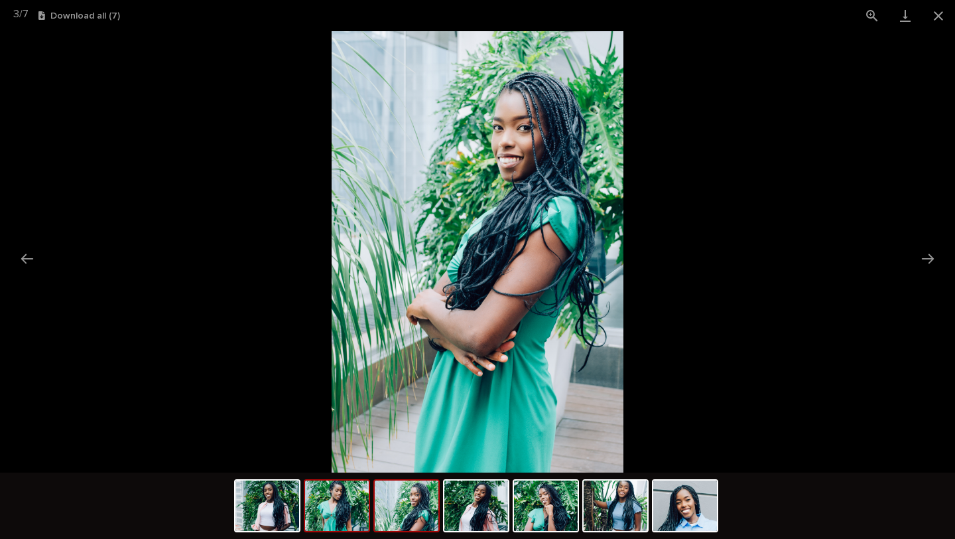
click at [318, 507] on img at bounding box center [337, 505] width 64 height 50
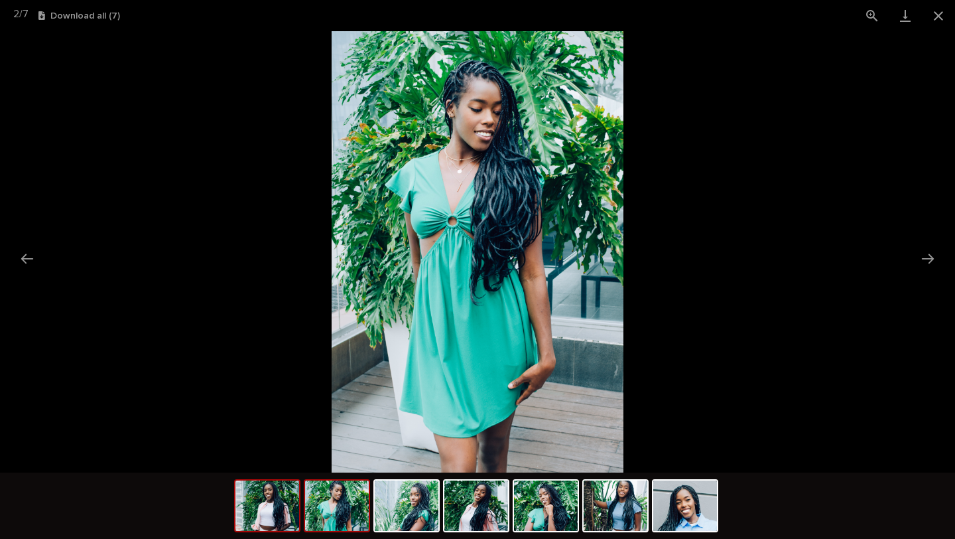
click at [281, 507] on img at bounding box center [267, 505] width 64 height 50
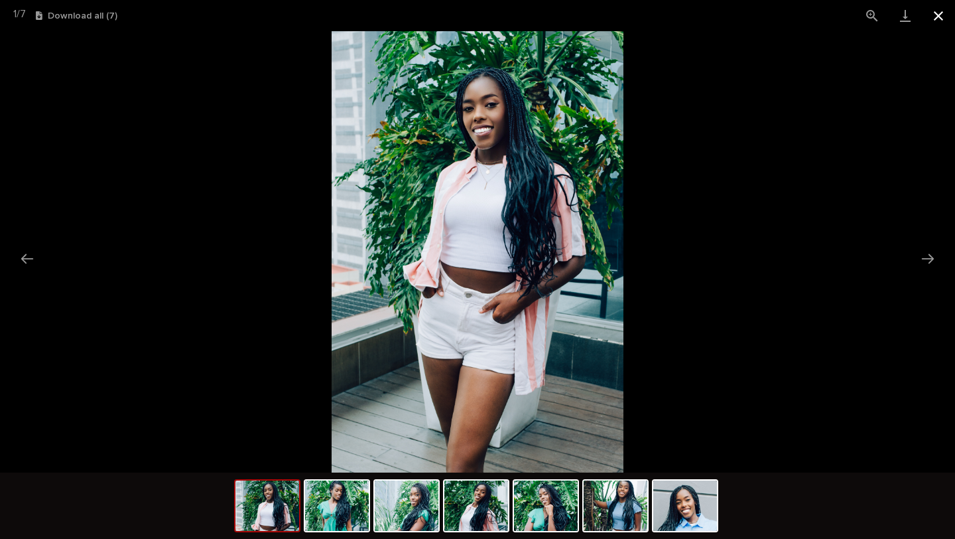
click at [940, 16] on button "Close gallery" at bounding box center [938, 15] width 33 height 31
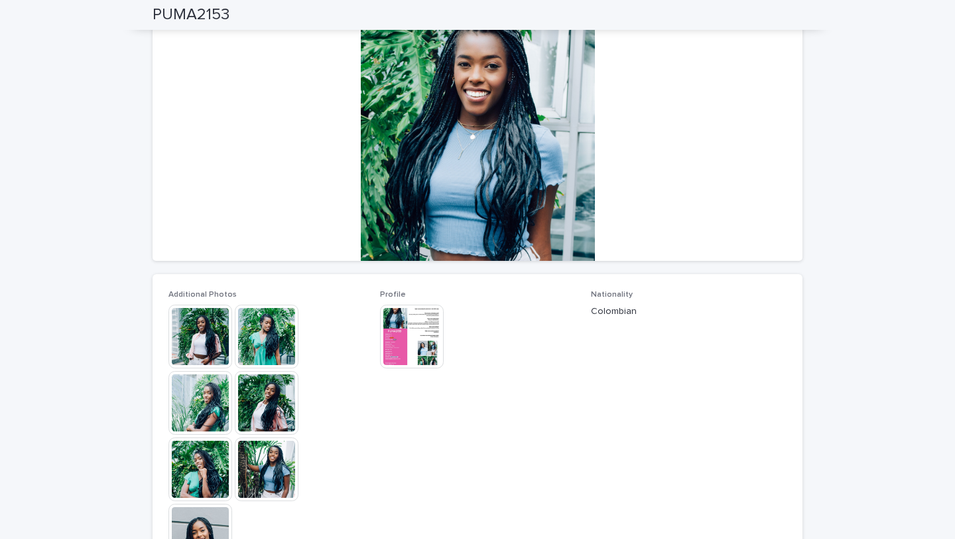
click at [422, 333] on img at bounding box center [412, 336] width 64 height 64
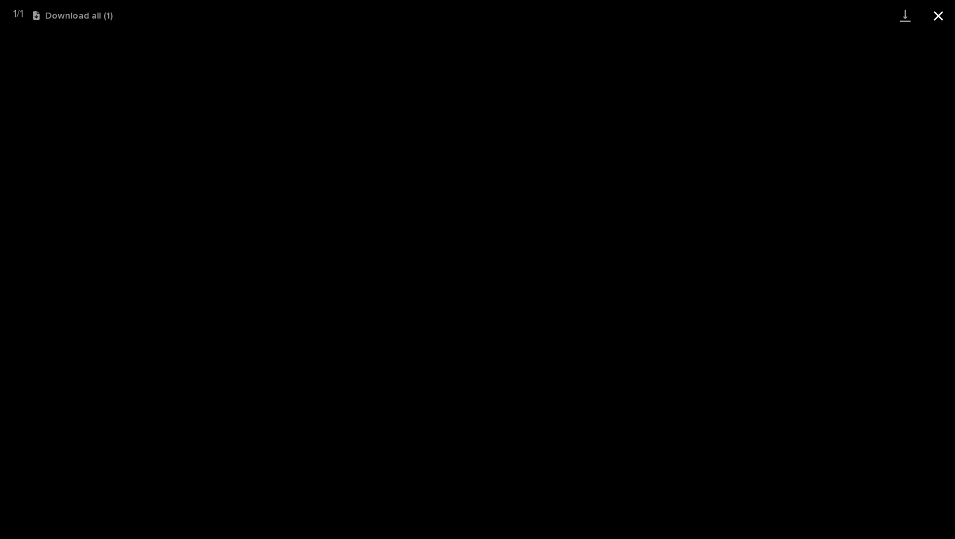
click at [933, 23] on button "Close gallery" at bounding box center [938, 15] width 33 height 31
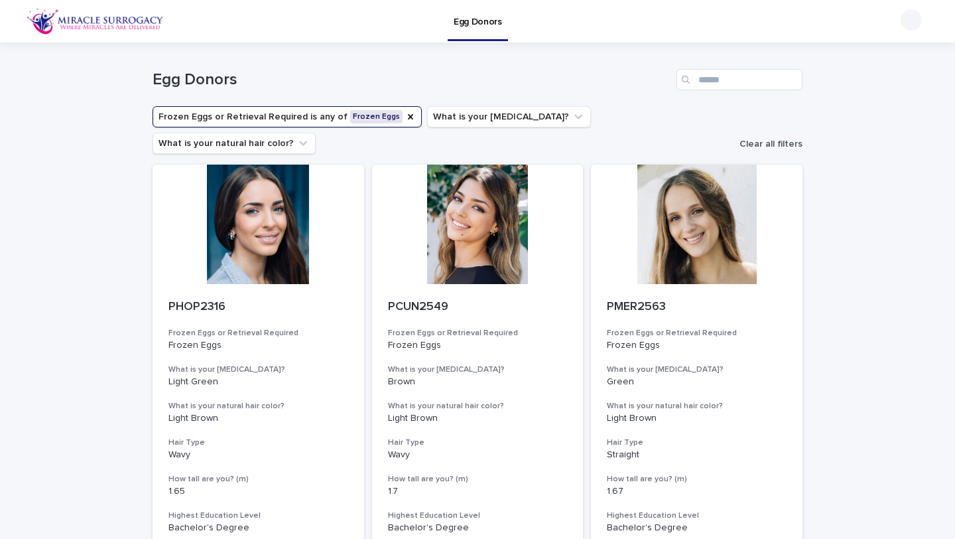
click at [775, 139] on span "Clear all filters" at bounding box center [771, 143] width 63 height 9
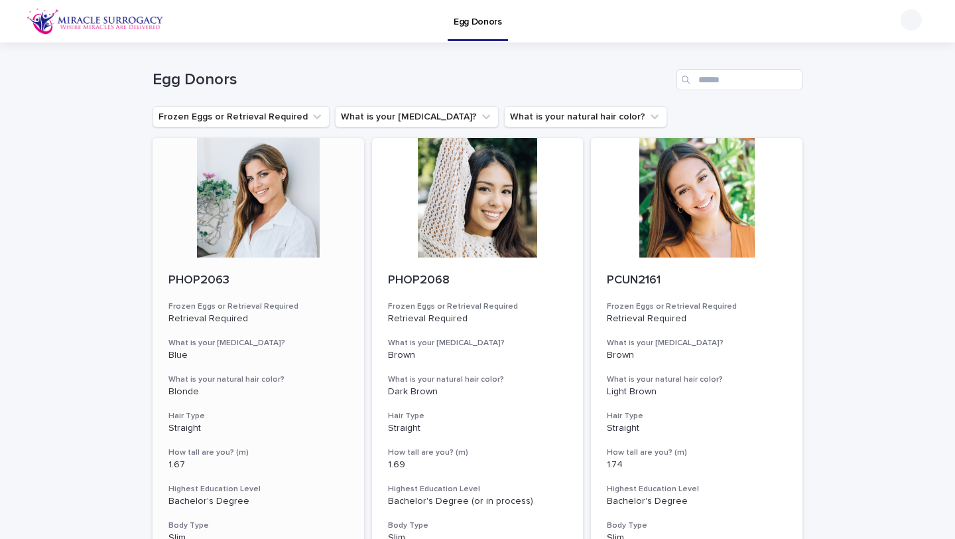
click at [246, 241] on div at bounding box center [259, 197] width 212 height 119
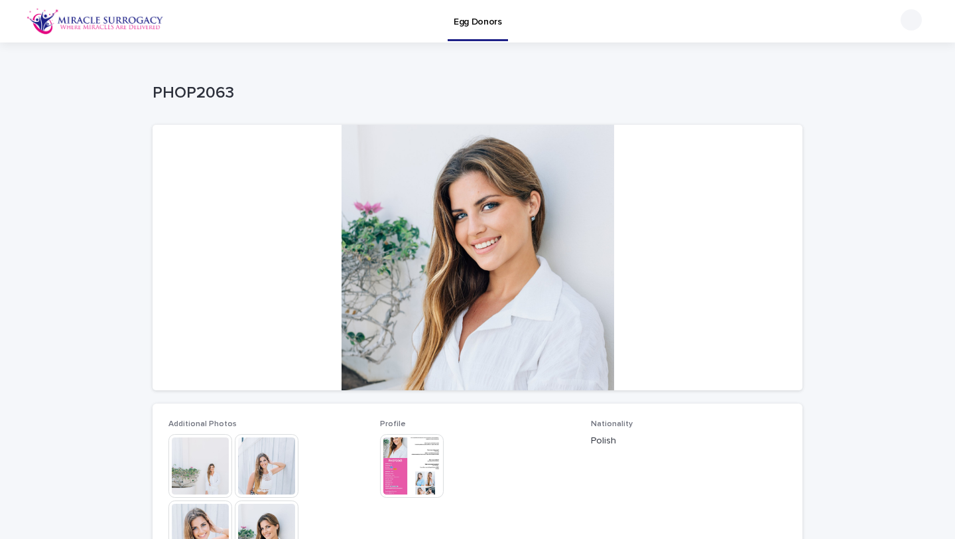
click at [427, 473] on img at bounding box center [412, 466] width 64 height 64
